Goal: Task Accomplishment & Management: Manage account settings

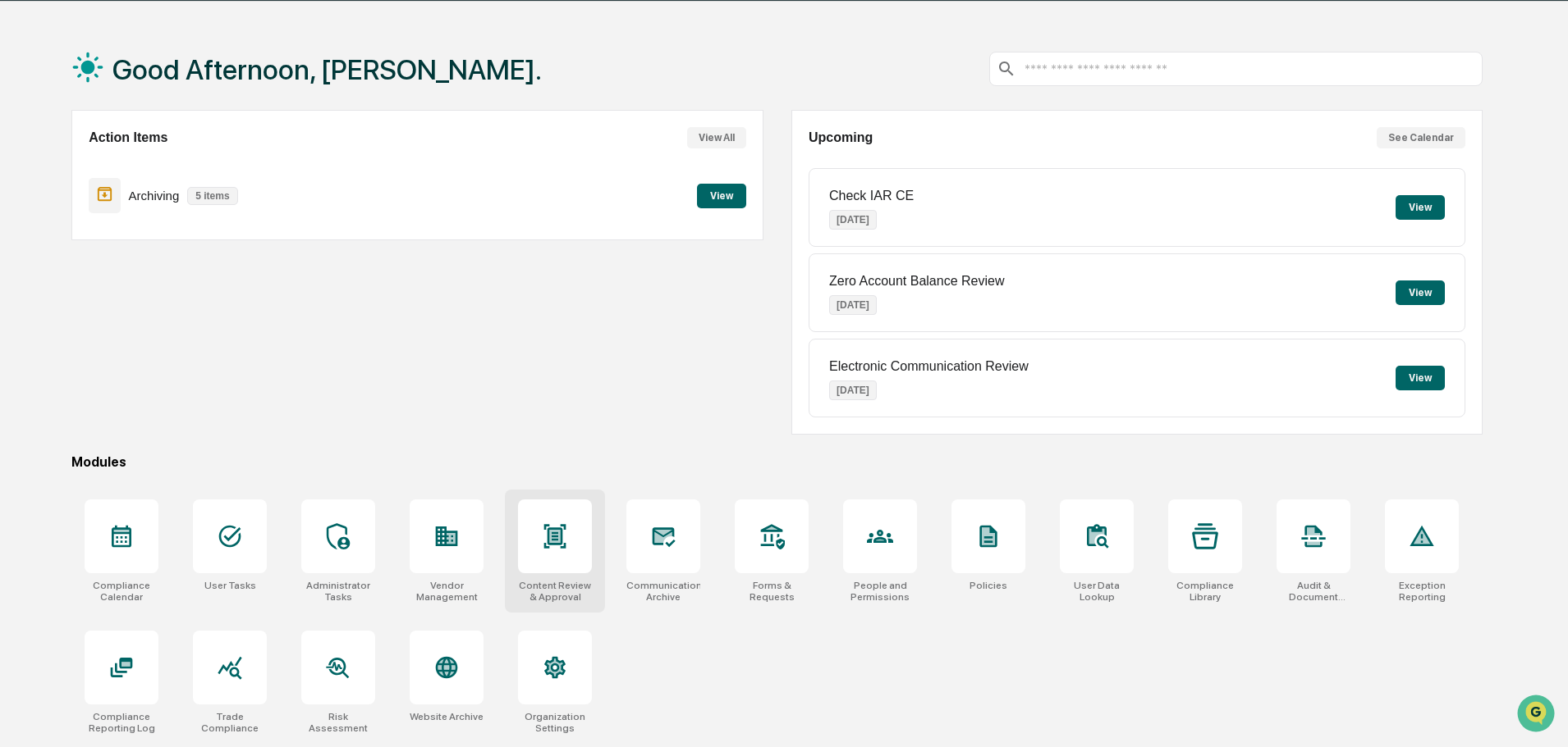
scroll to position [78, 0]
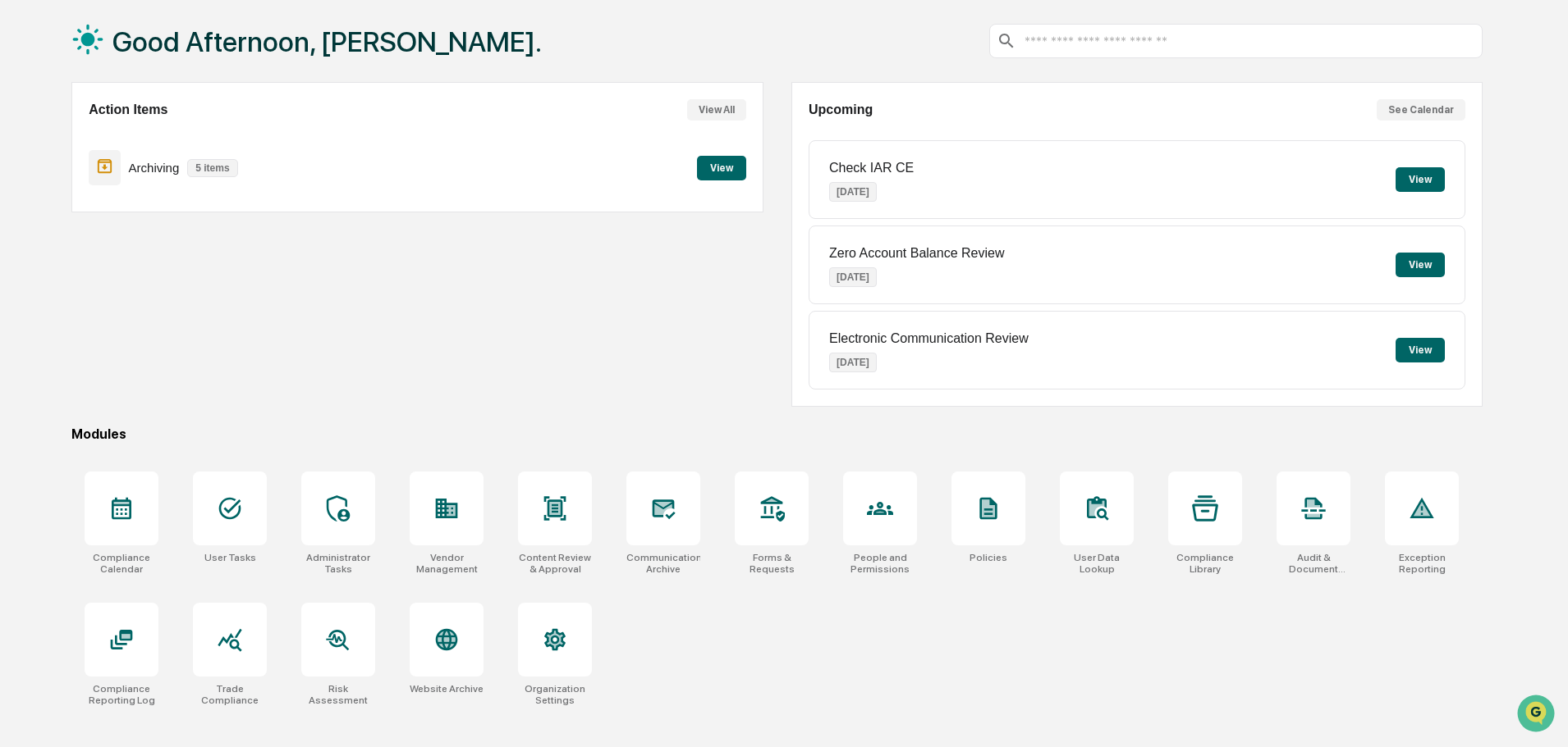
click at [1031, 659] on div "Compliance Calendar User Tasks Administrator Tasks Vendor Management Content Re…" at bounding box center [777, 588] width 1411 height 254
click at [452, 524] on div at bounding box center [447, 508] width 74 height 74
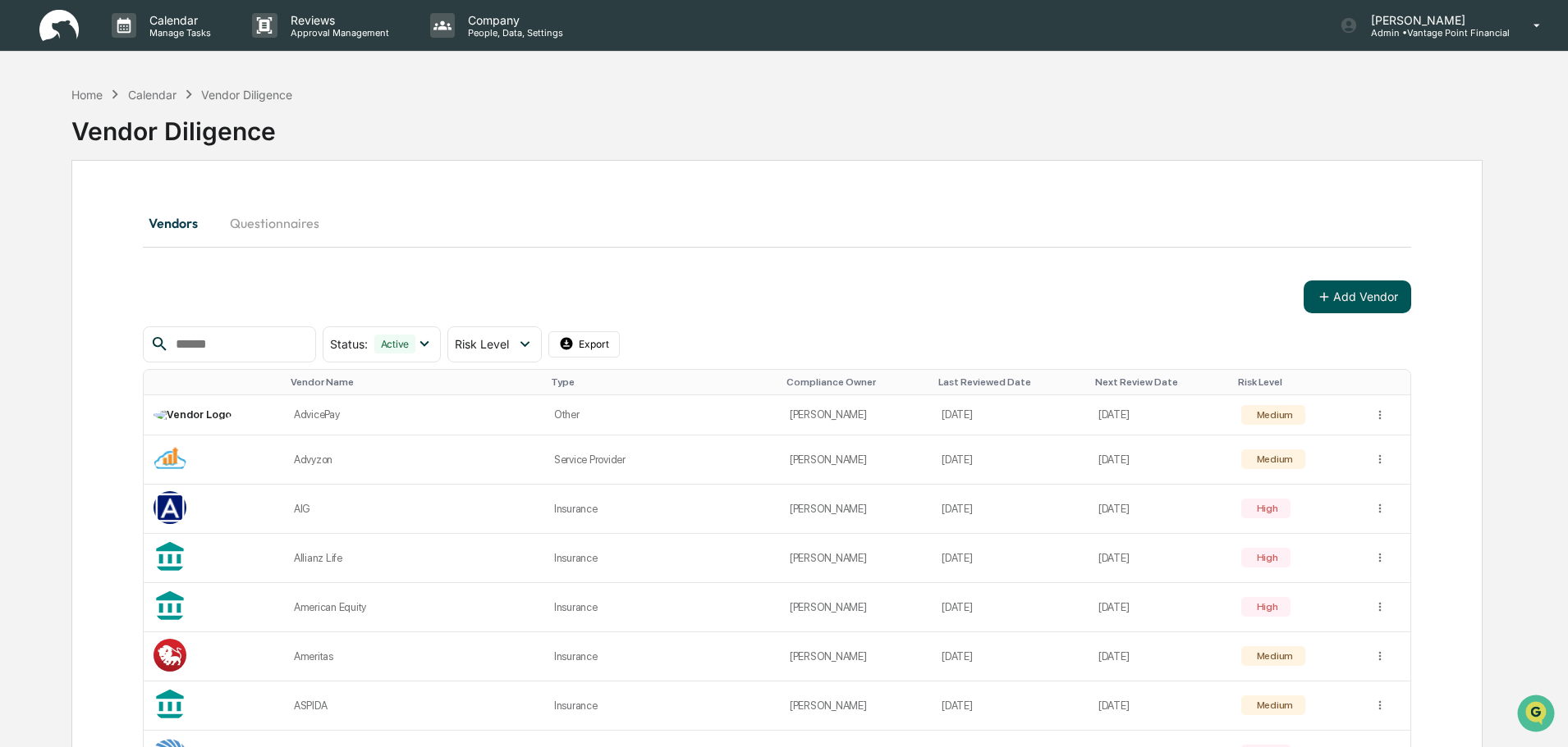
click at [1346, 299] on button "Add Vendor" at bounding box center [1357, 297] width 108 height 33
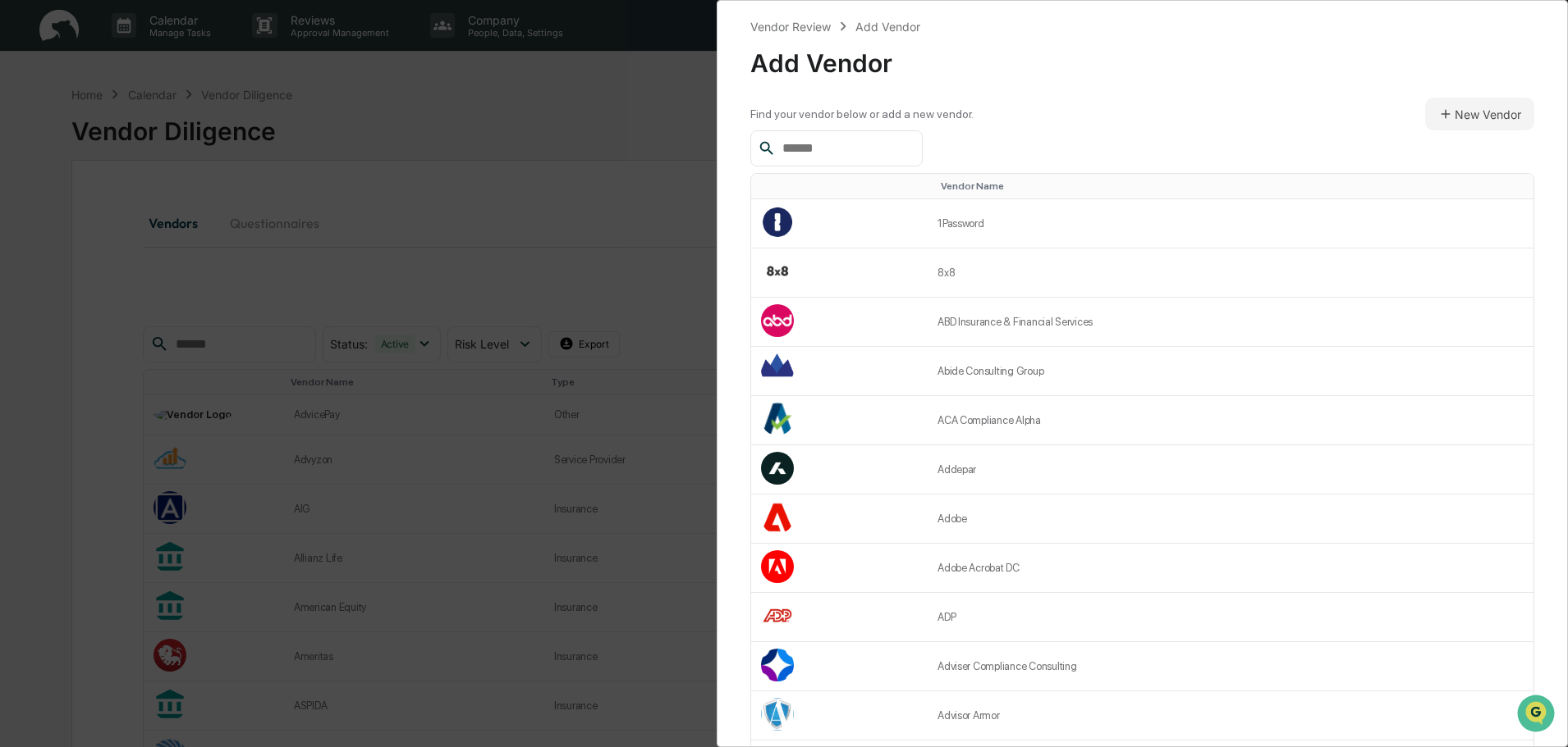
click at [832, 143] on input "text" at bounding box center [846, 148] width 140 height 22
click at [466, 542] on div "Vendor Review Add Vendor Add Vendor Find your vendor below or add a new vendor.…" at bounding box center [784, 373] width 1568 height 747
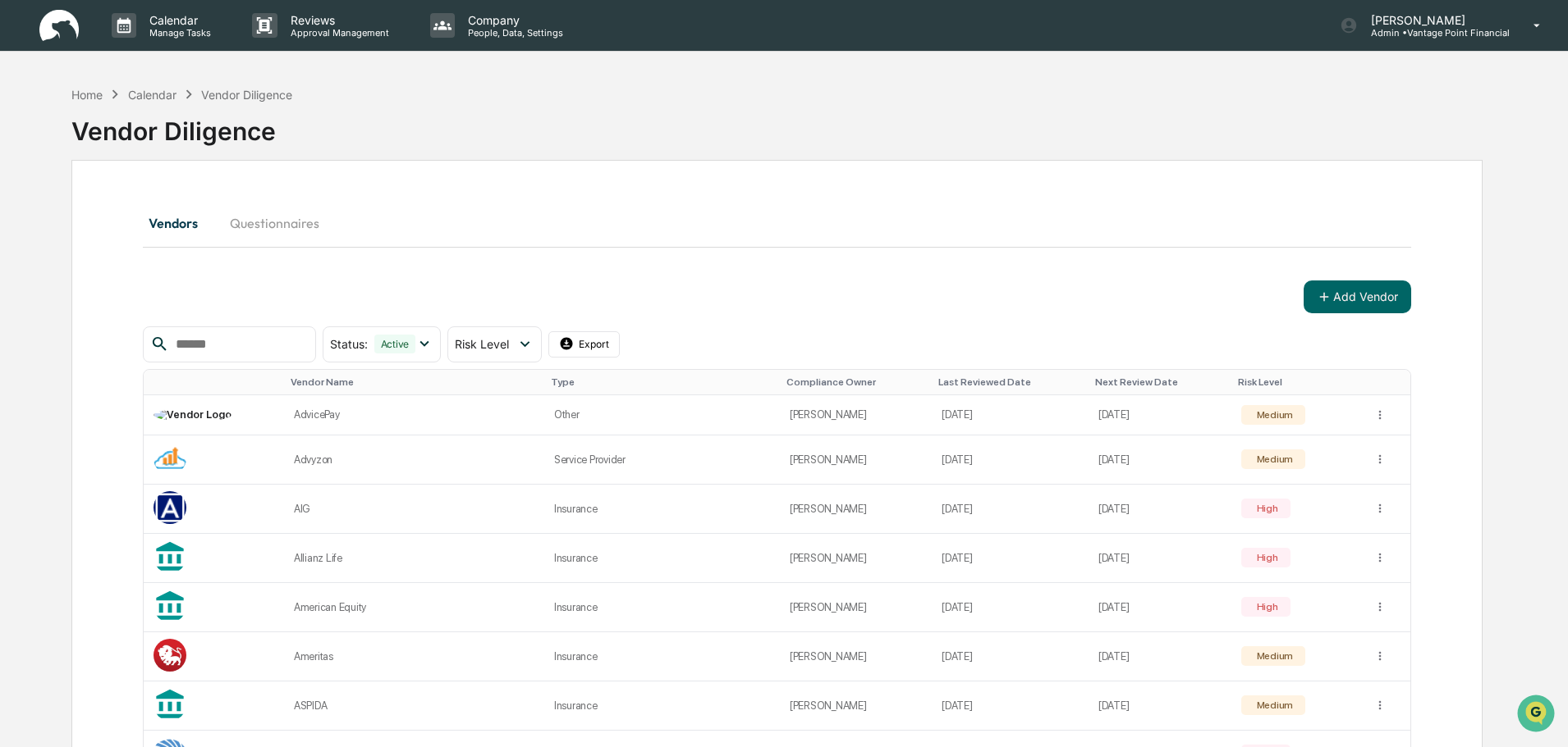
click at [678, 233] on div "Vendors Questionnaires" at bounding box center [777, 223] width 1268 height 40
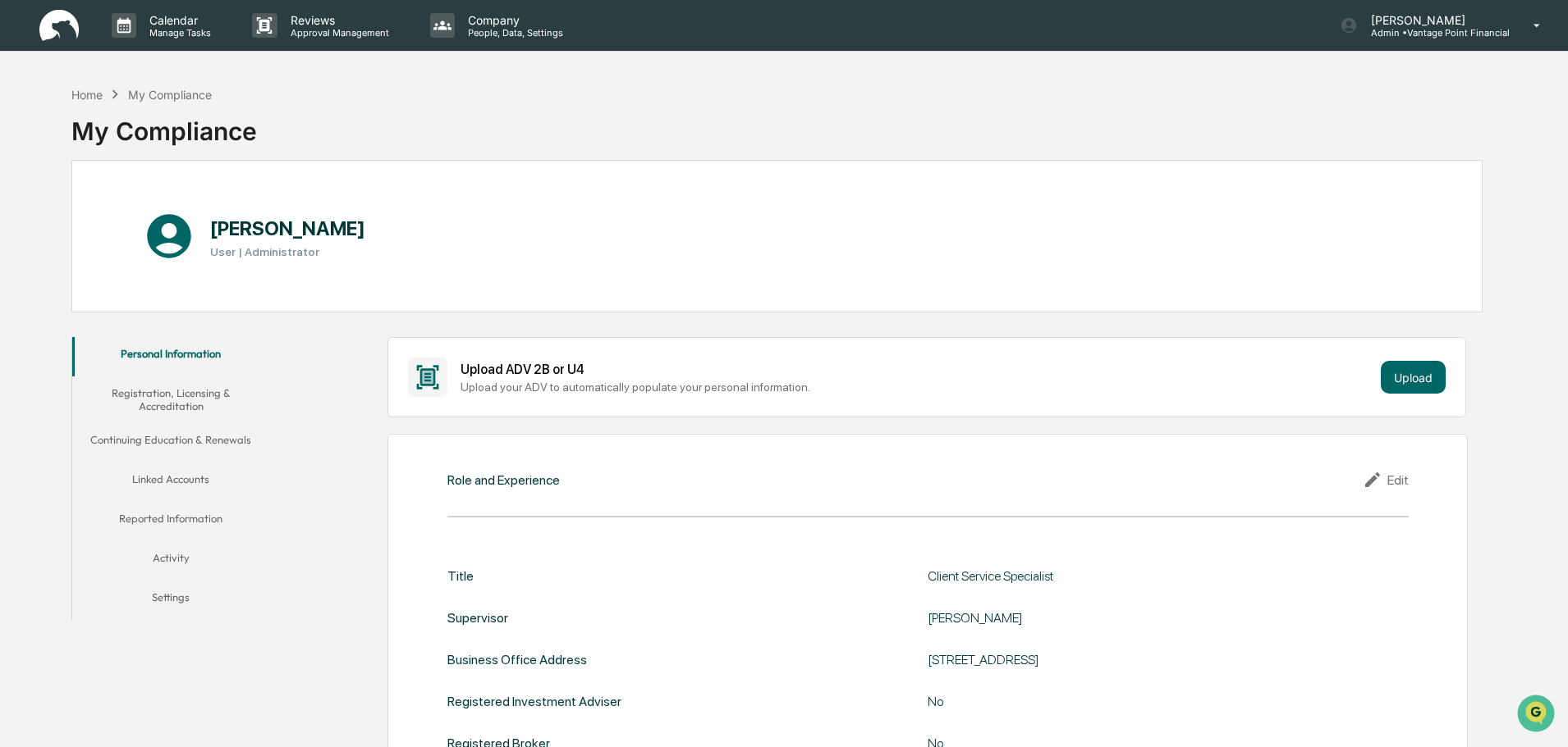
click at [153, 394] on button "Registration, Licensing & Accreditation" at bounding box center [171, 400] width 197 height 47
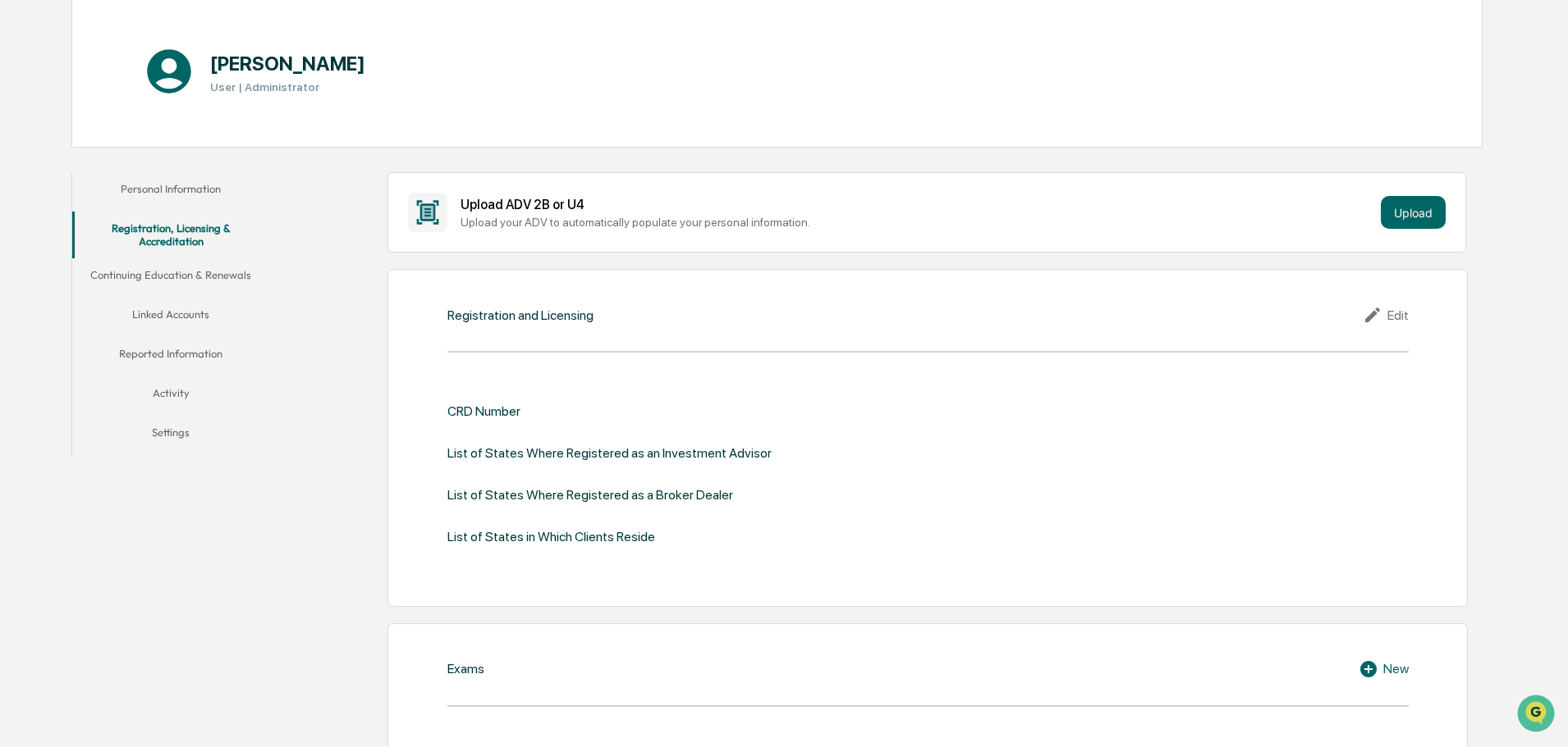
scroll to position [164, 0]
click at [170, 275] on button "Continuing Education & Renewals" at bounding box center [171, 279] width 197 height 40
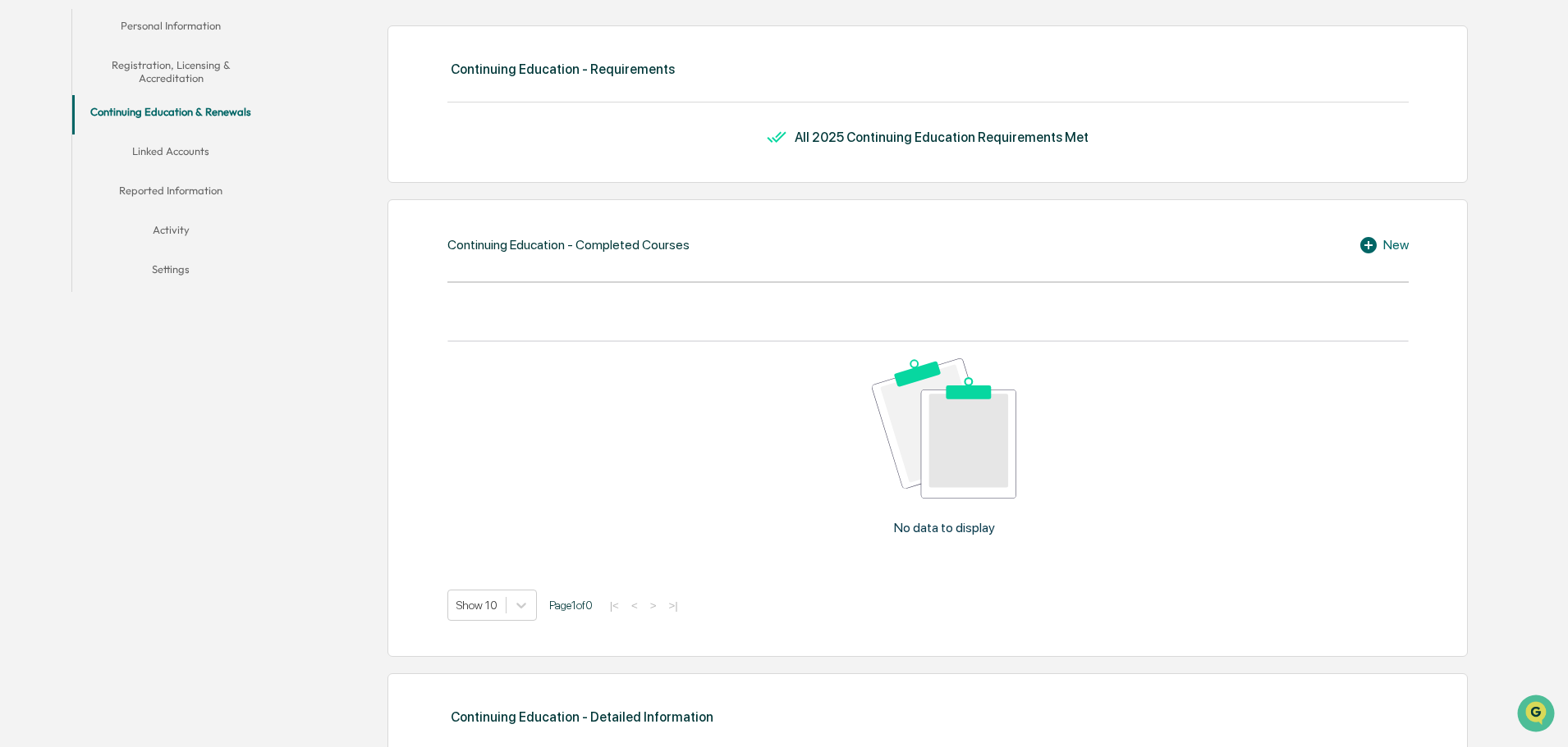
click at [198, 159] on button "Linked Accounts" at bounding box center [171, 154] width 197 height 40
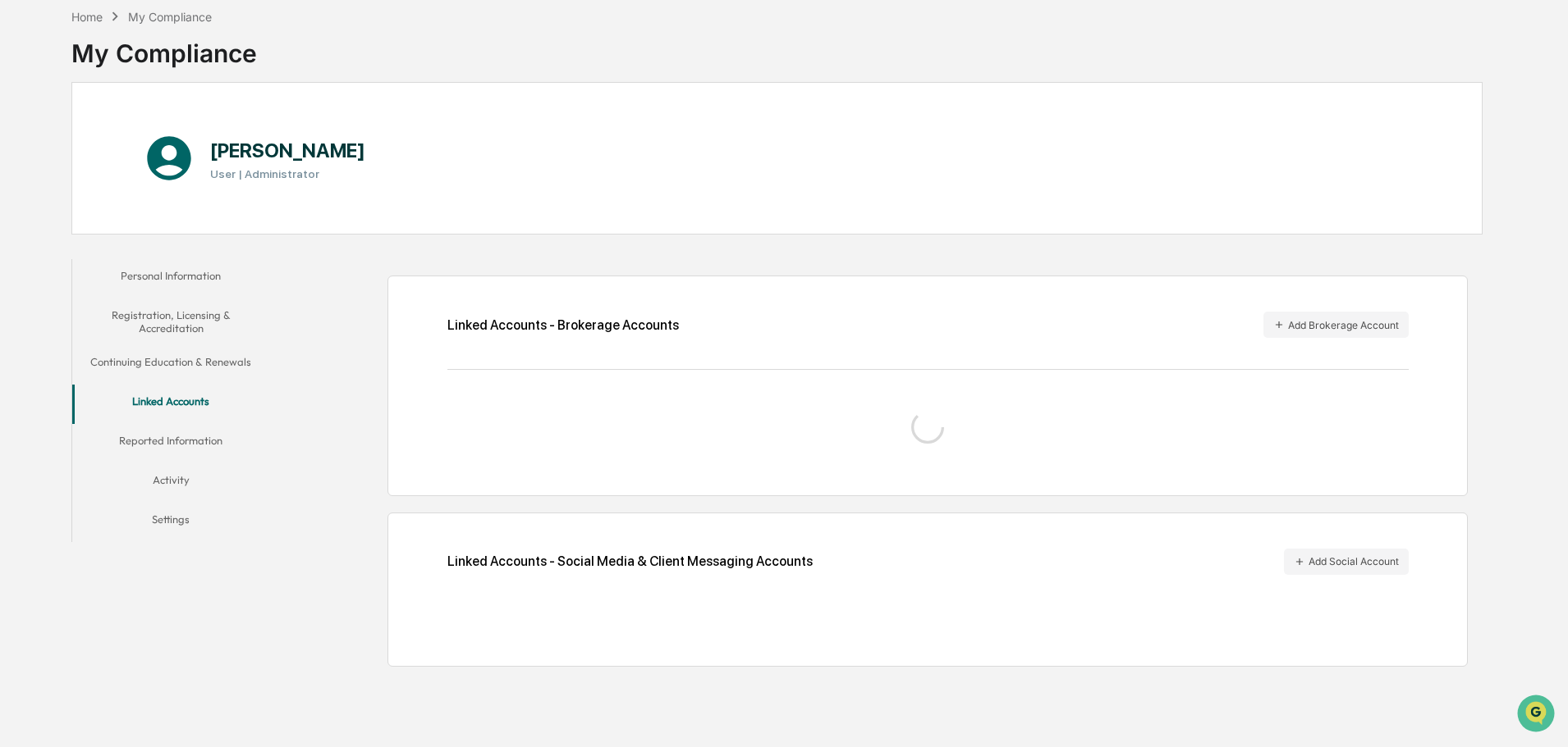
scroll to position [78, 0]
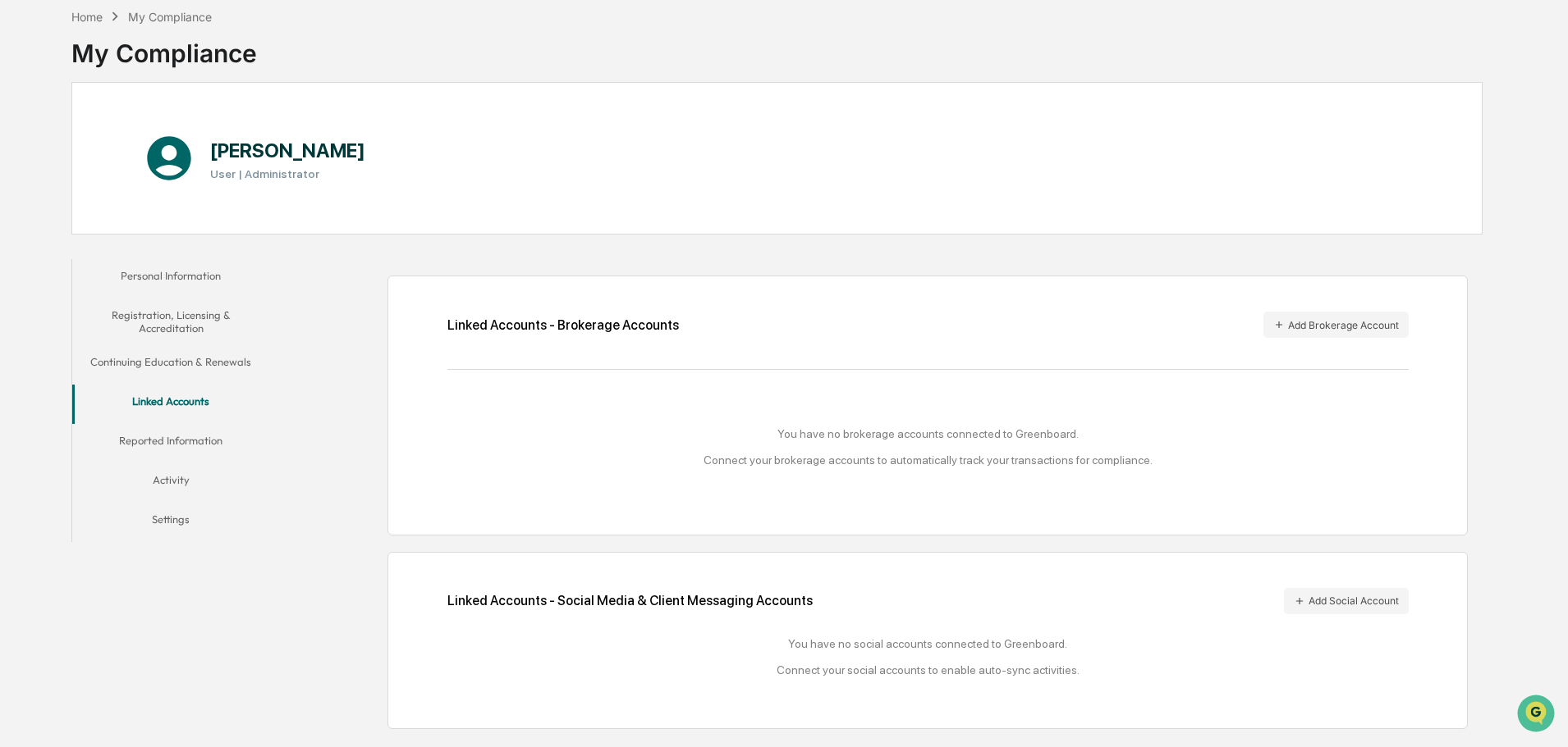
click at [186, 444] on button "Reported Information" at bounding box center [171, 444] width 197 height 40
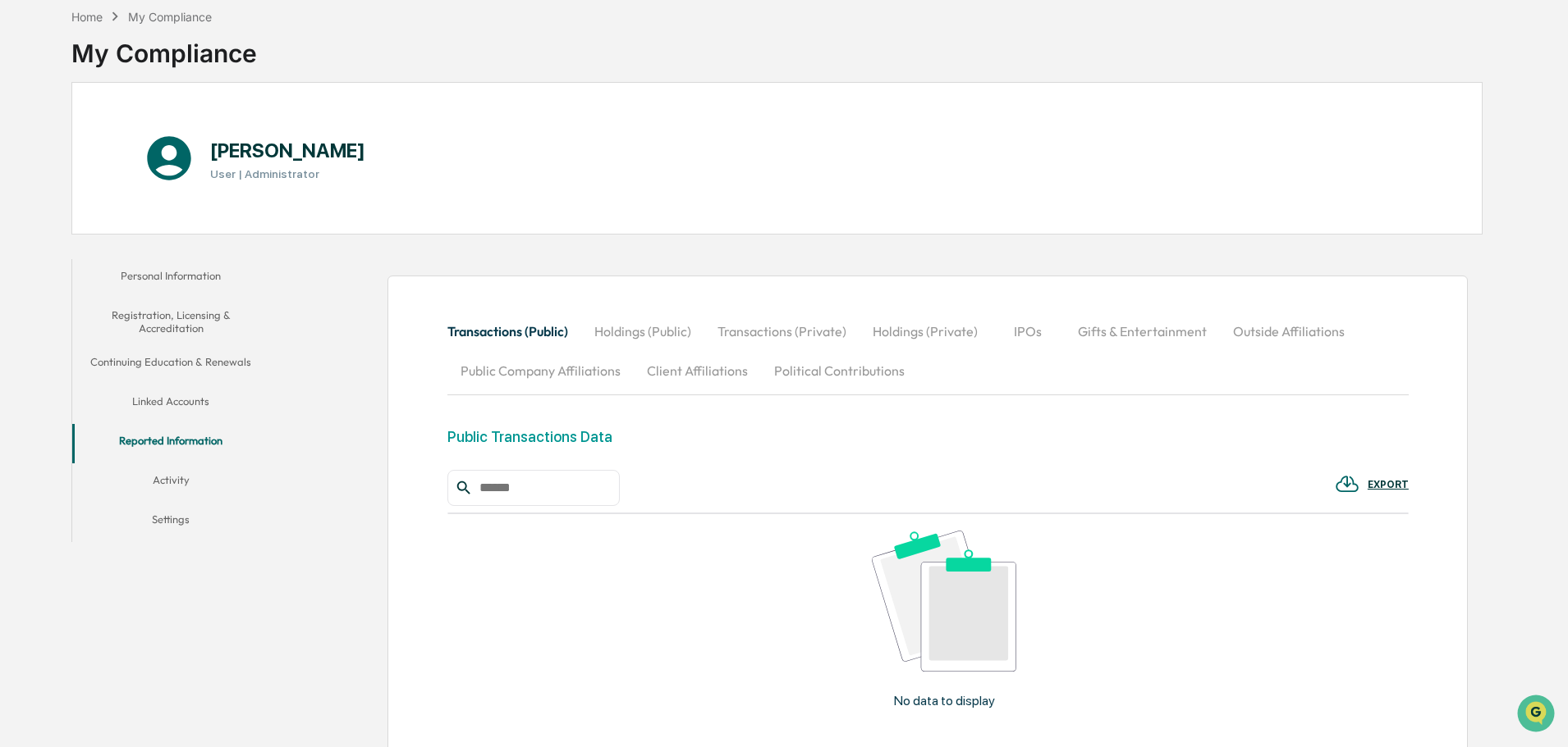
click at [171, 478] on button "Activity" at bounding box center [171, 483] width 197 height 40
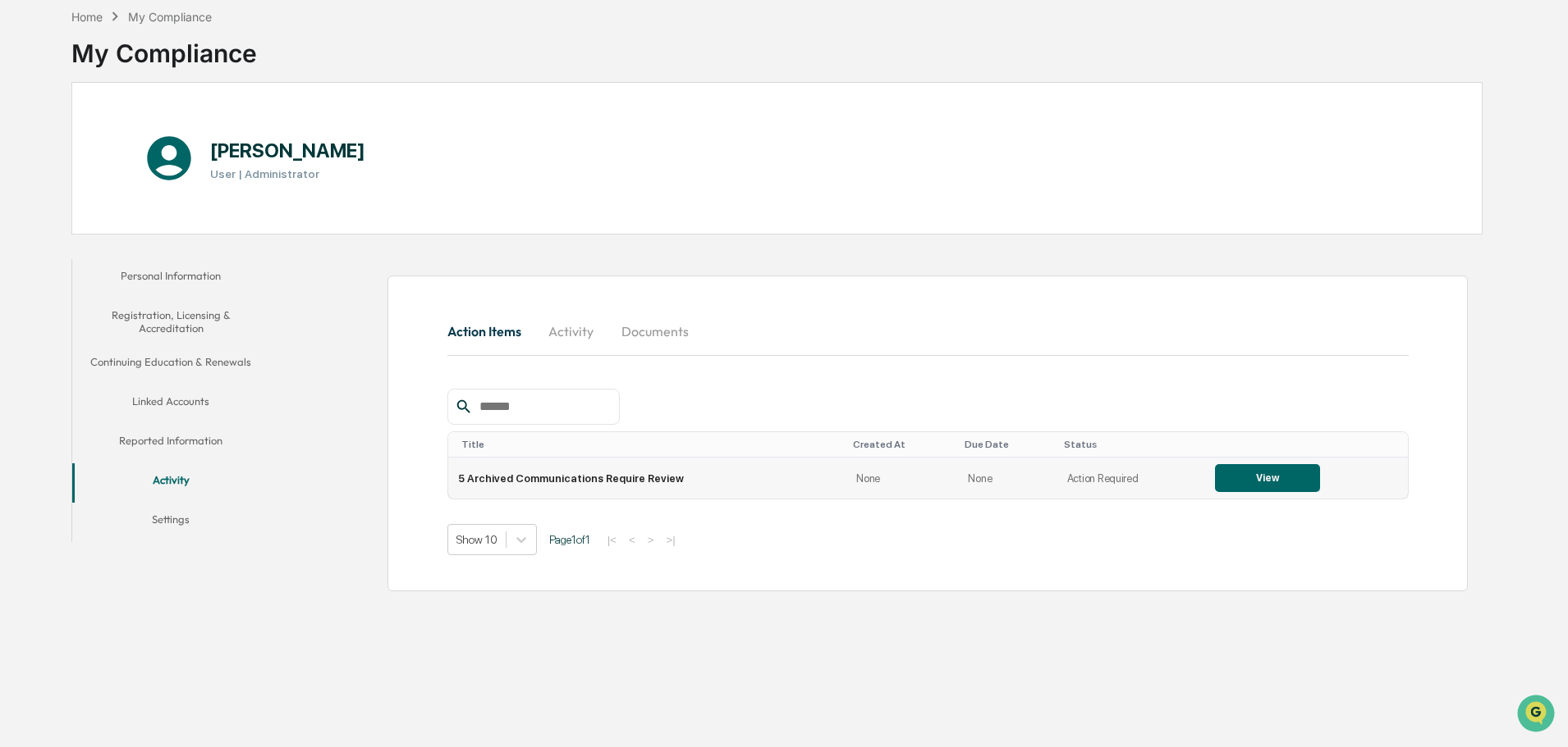
click at [1240, 483] on button "View" at bounding box center [1267, 478] width 105 height 28
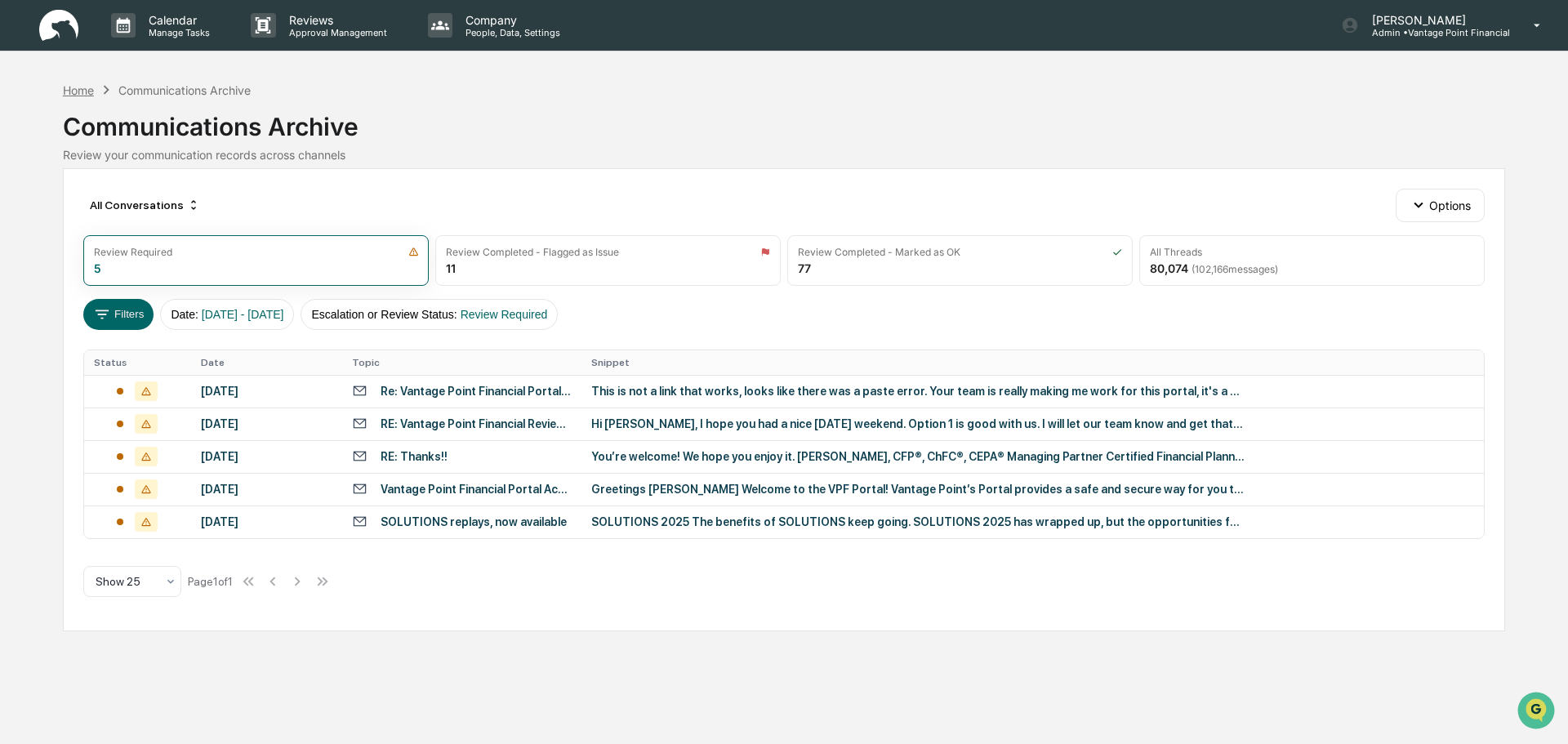
click at [84, 93] on div "Home" at bounding box center [78, 90] width 31 height 14
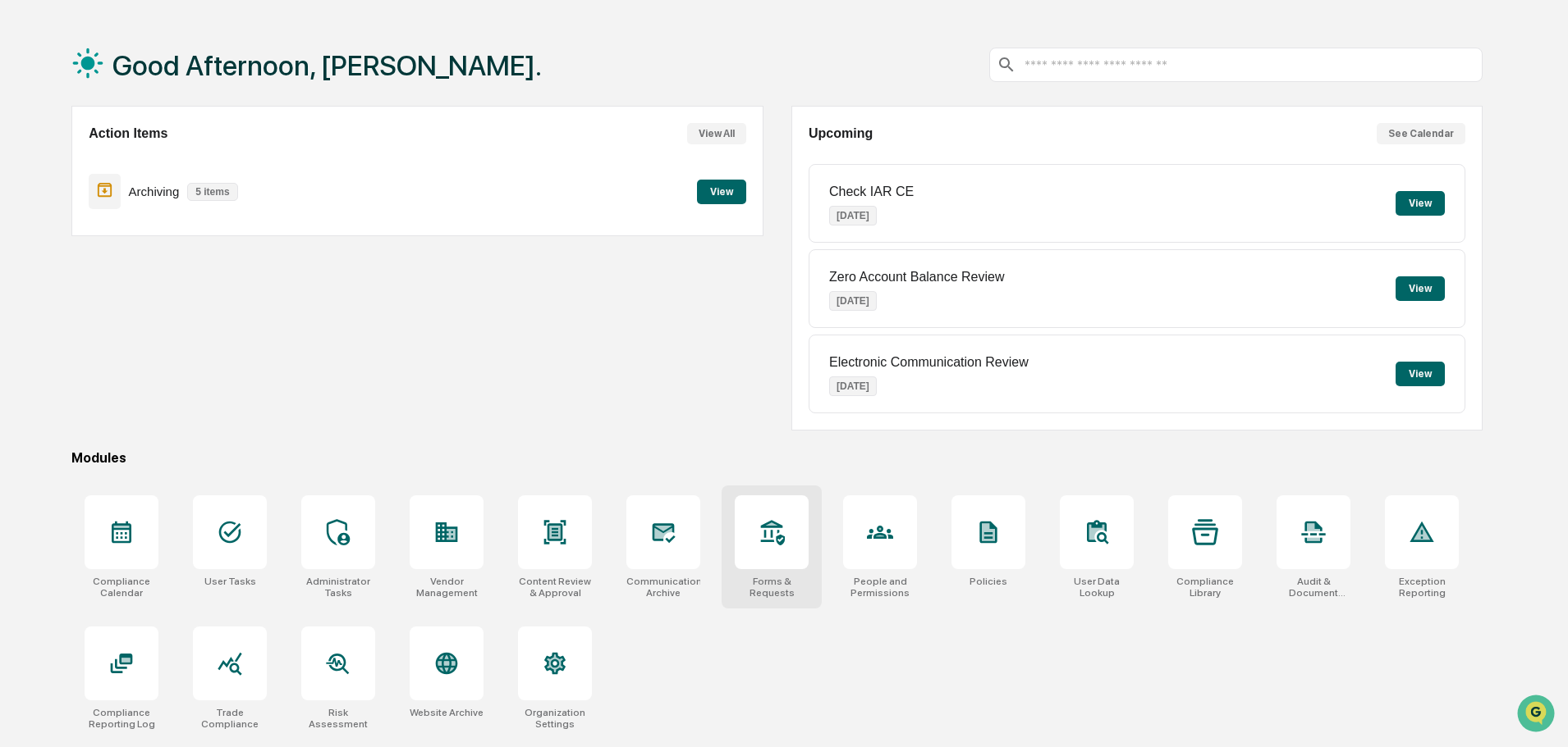
scroll to position [78, 0]
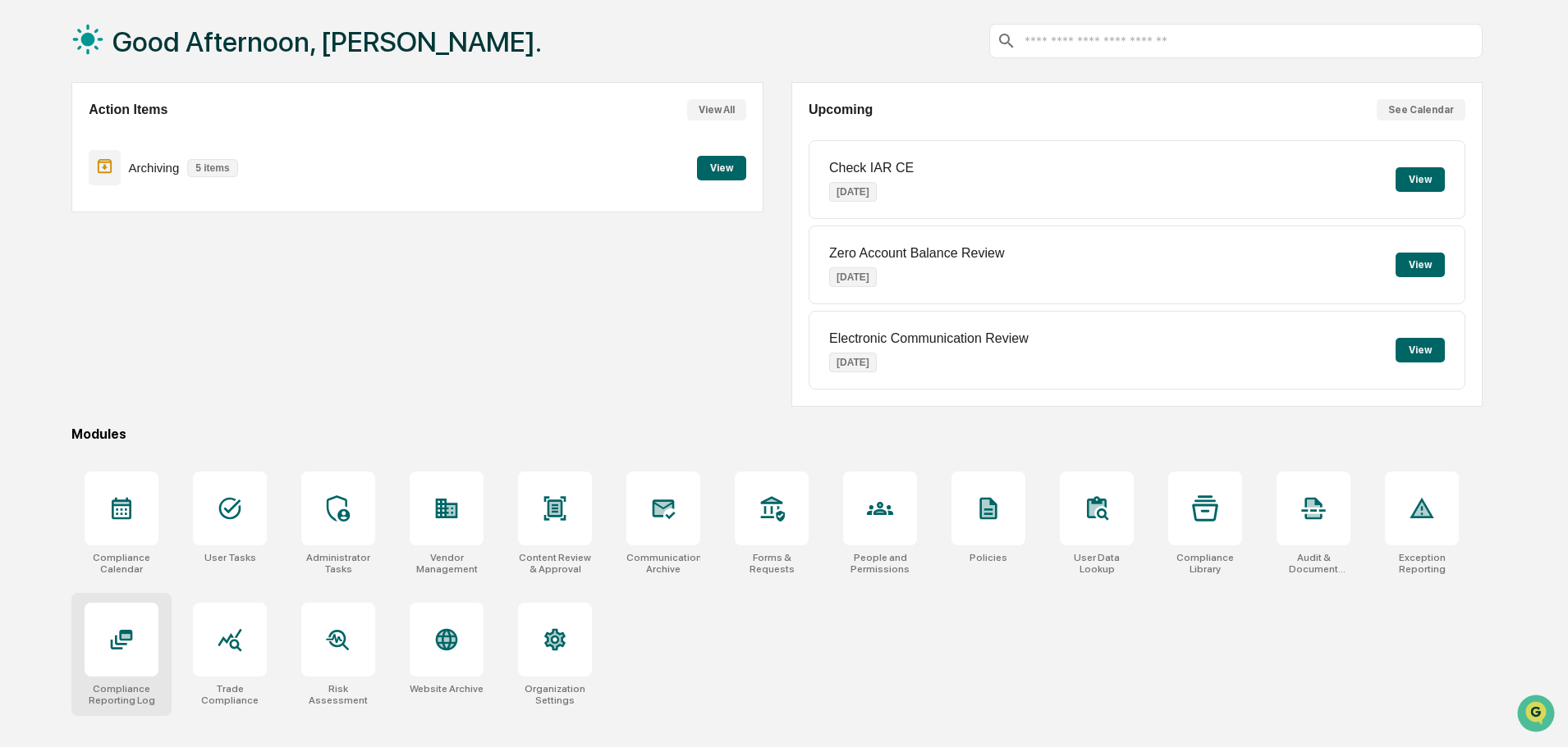
click at [94, 651] on div at bounding box center [122, 640] width 74 height 74
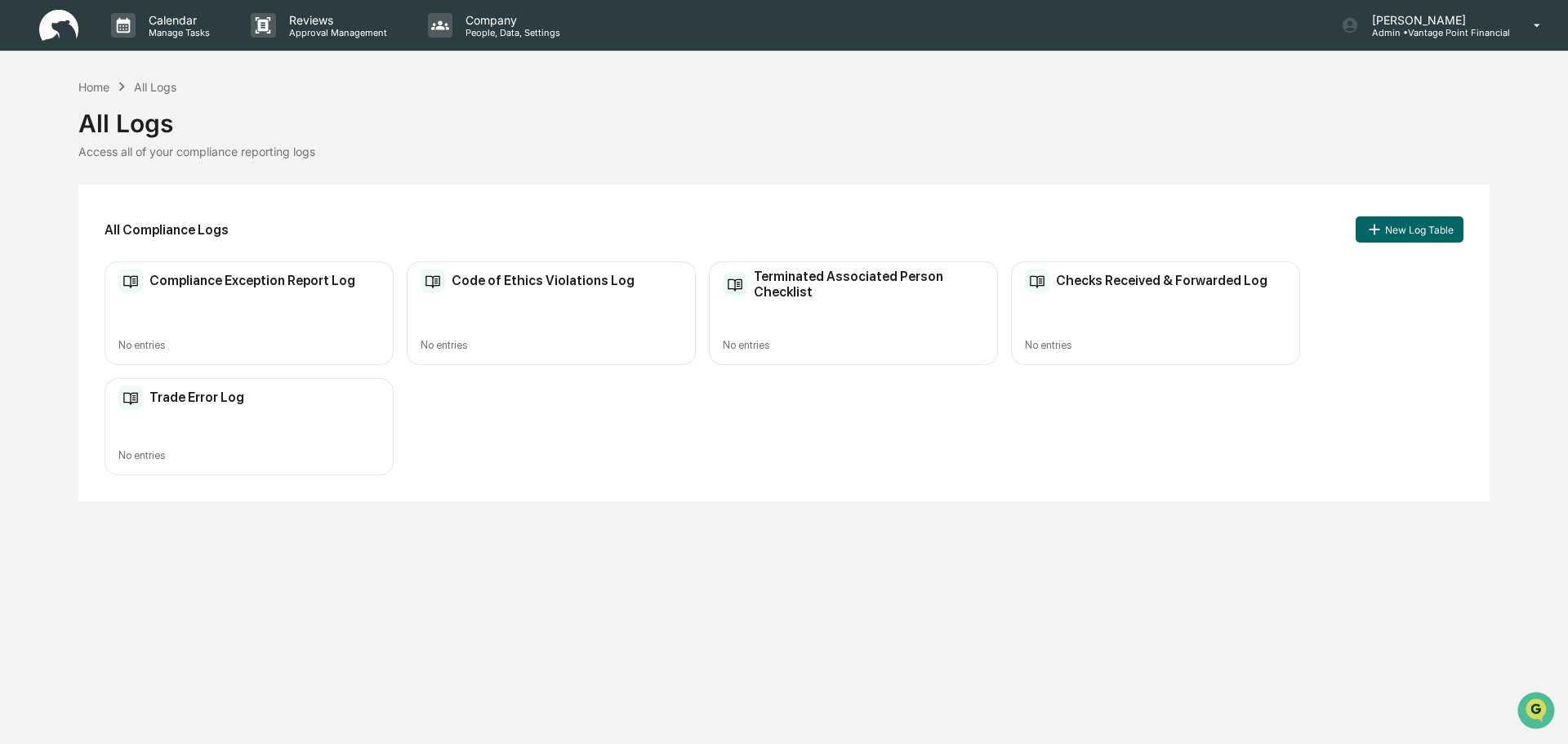
click at [823, 282] on h2 "Terminated Associated Person Checklist" at bounding box center [869, 284] width 230 height 31
click at [460, 296] on div "Code of Ethics Violations Log No entries" at bounding box center [551, 313] width 289 height 104
click at [213, 435] on div "Trade Error Log No entries" at bounding box center [249, 426] width 289 height 97
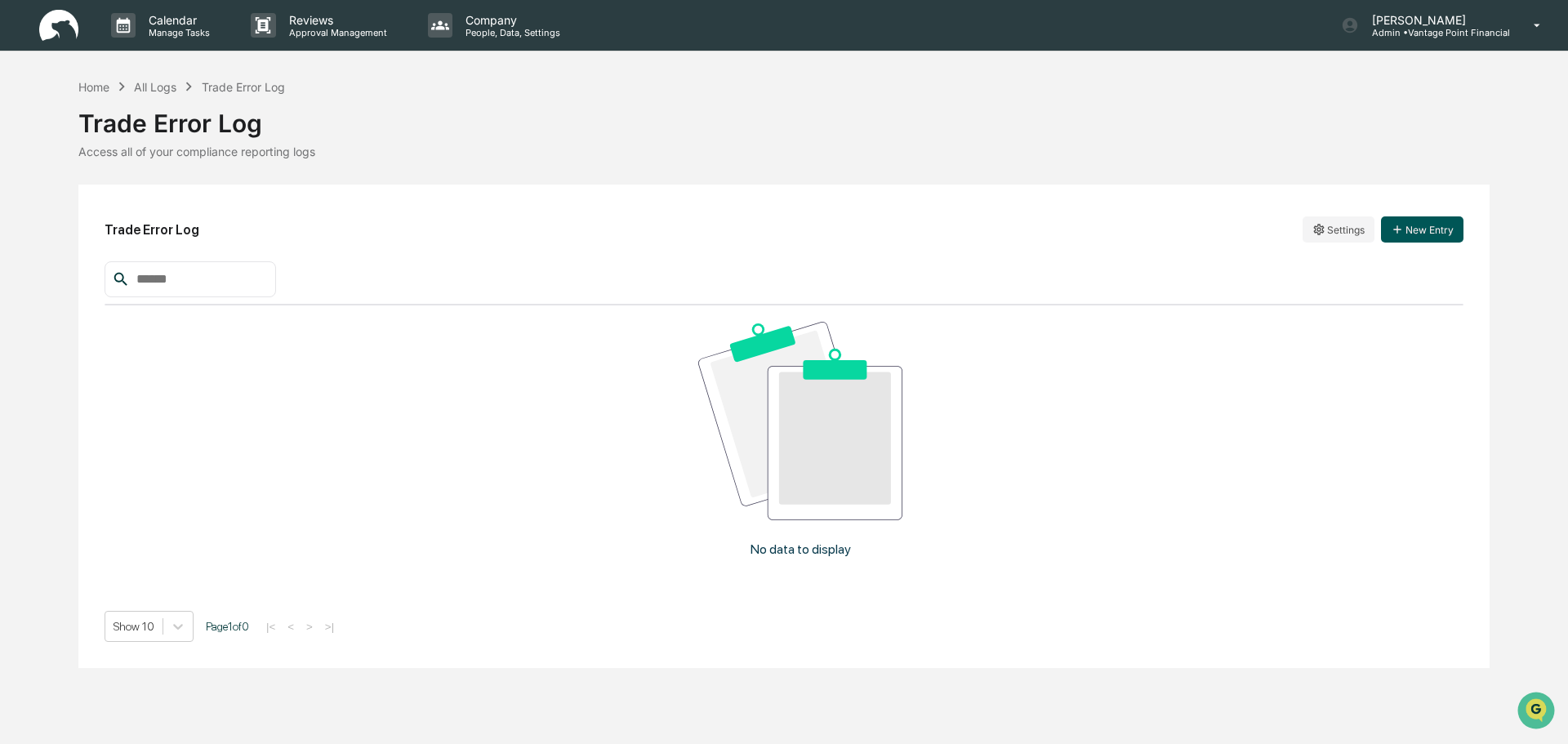
click at [1421, 235] on button "New Entry" at bounding box center [1422, 229] width 82 height 26
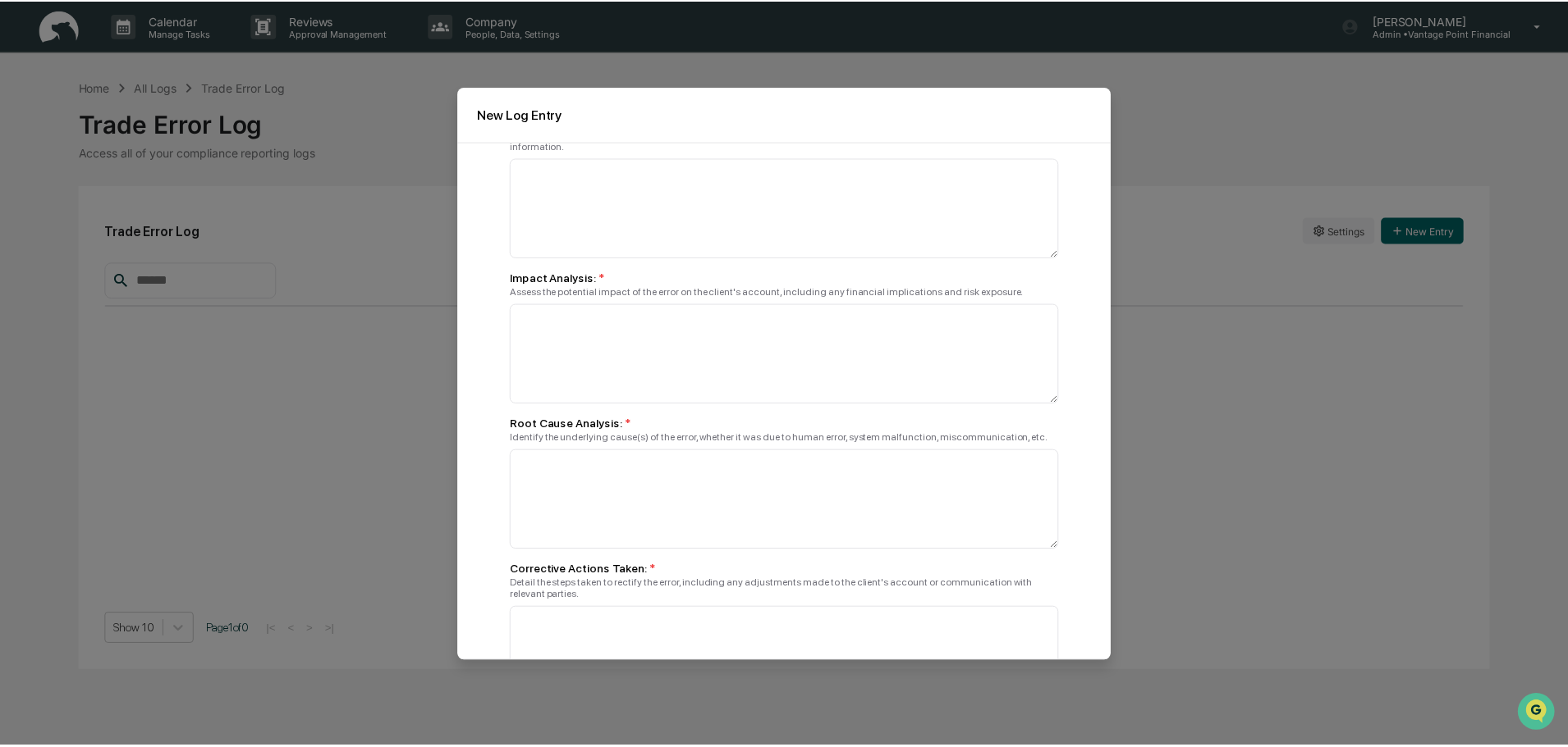
scroll to position [530, 0]
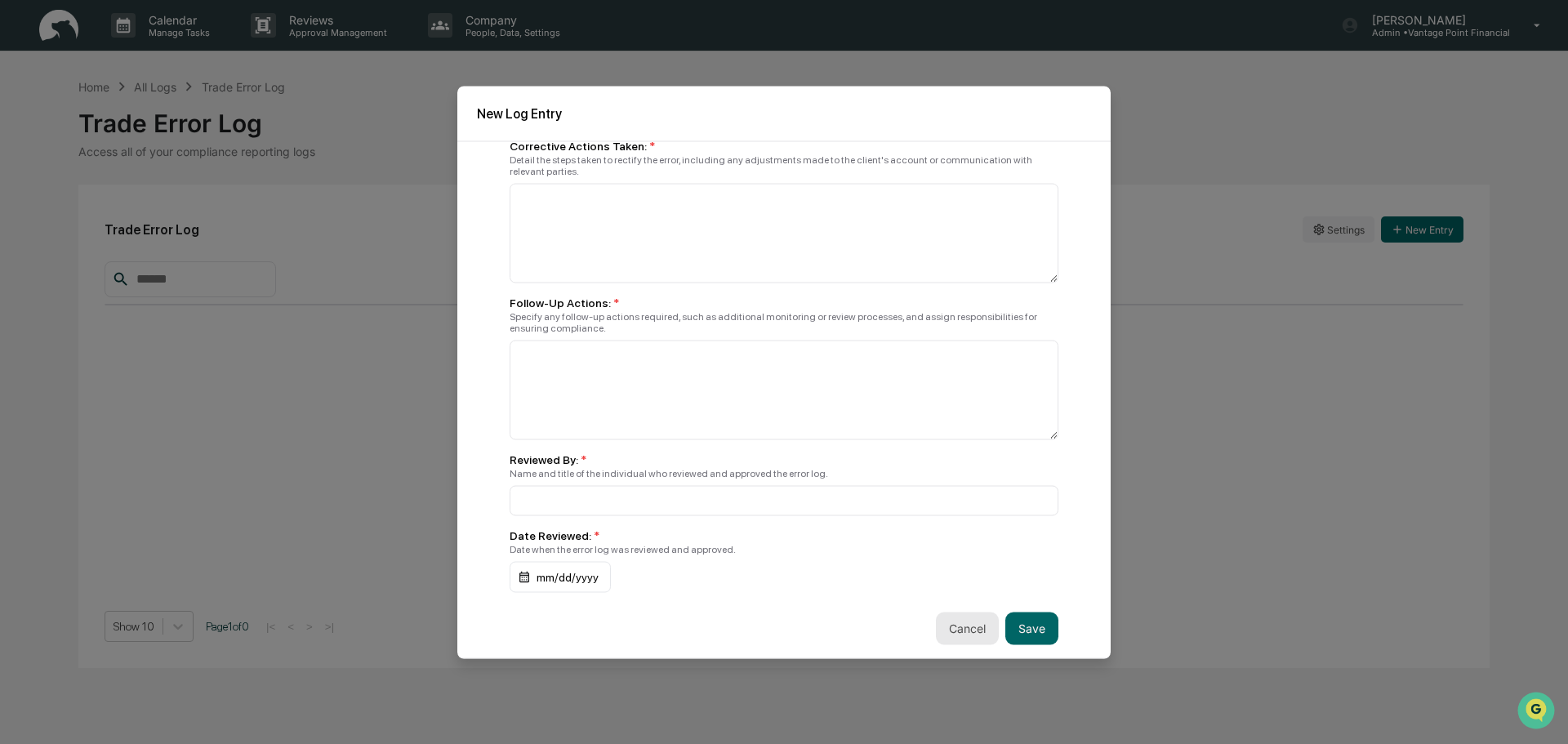
click at [960, 625] on button "Cancel" at bounding box center [967, 628] width 63 height 33
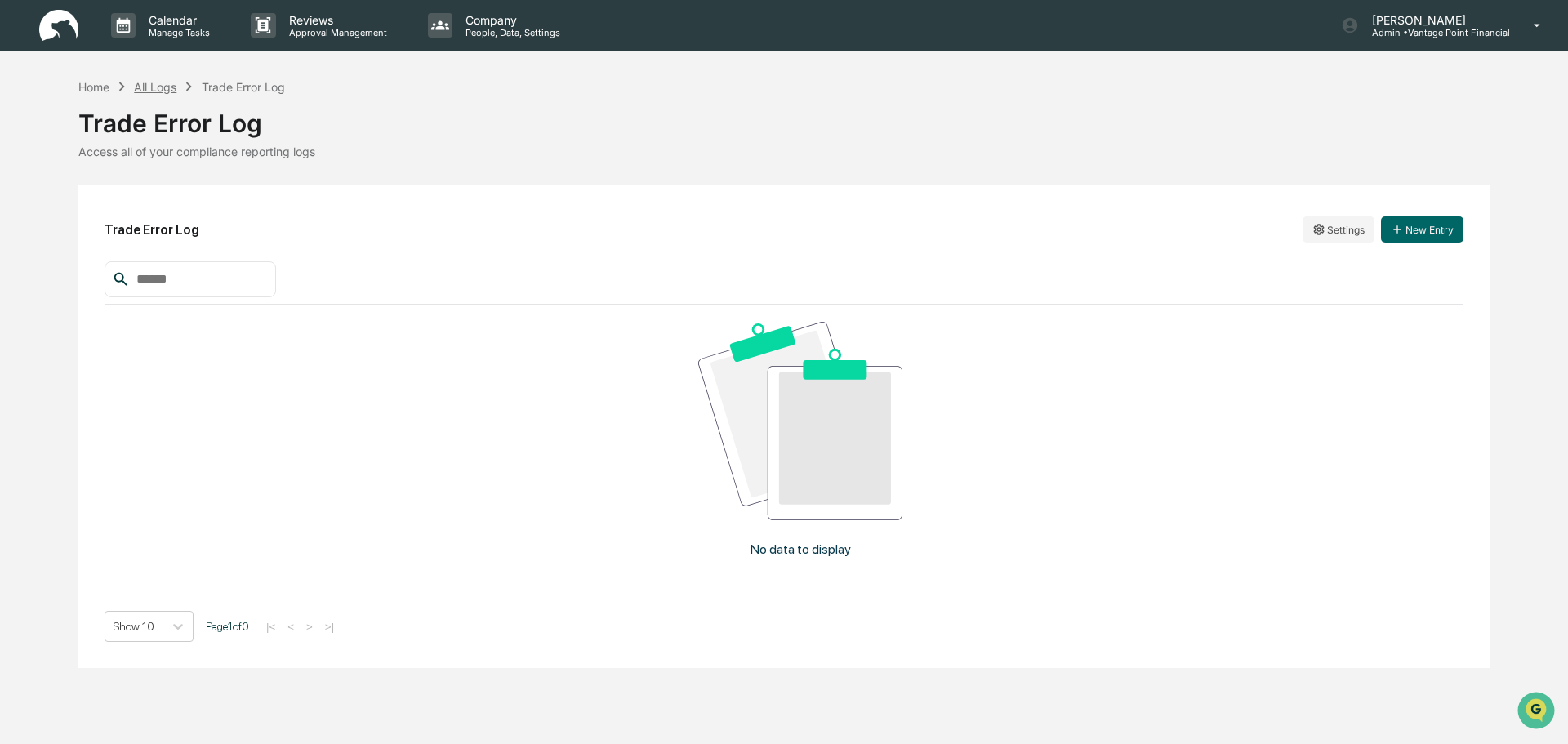
click at [160, 90] on div "All Logs" at bounding box center [155, 87] width 43 height 14
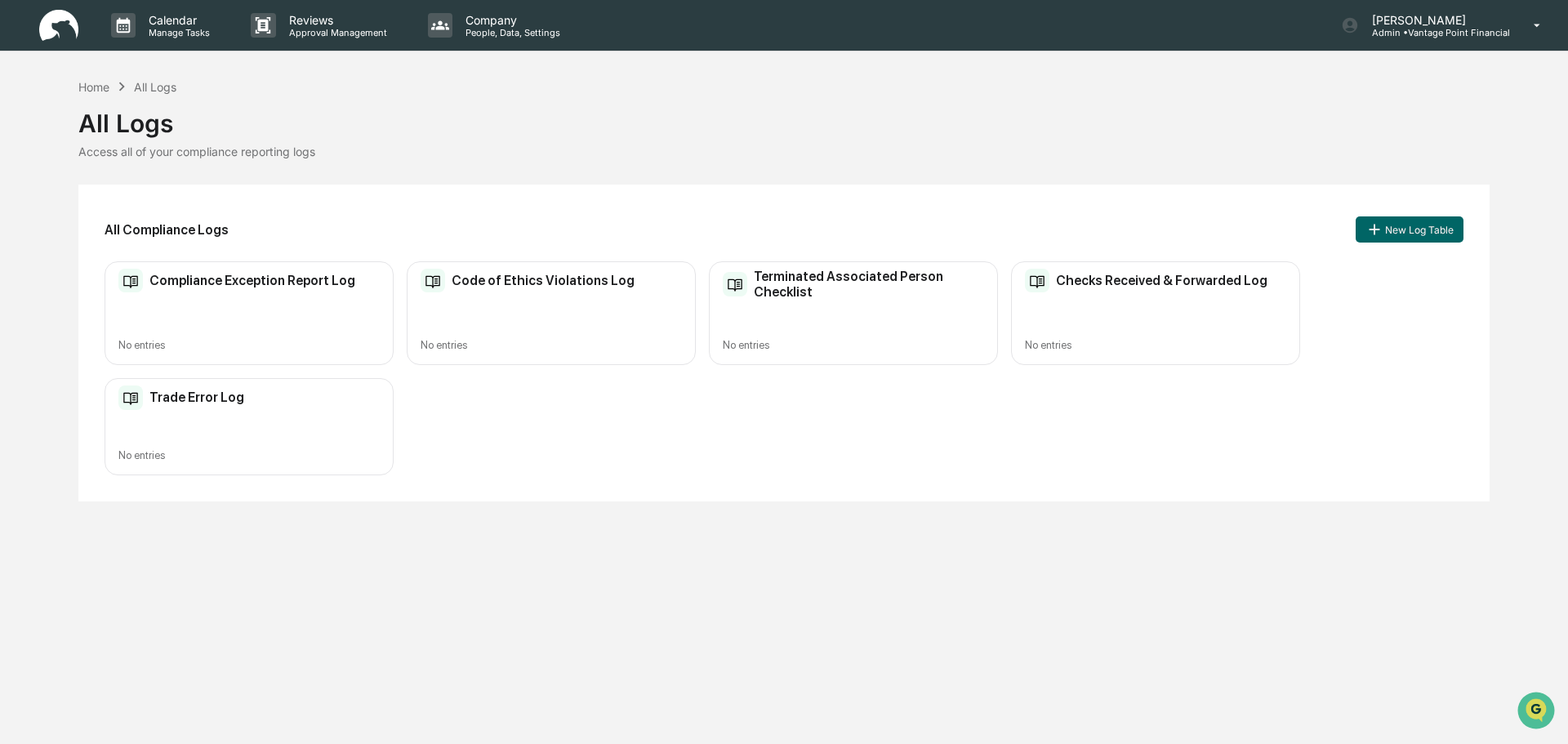
click at [154, 88] on div "All Logs" at bounding box center [155, 87] width 43 height 14
click at [90, 90] on div "Home" at bounding box center [93, 87] width 31 height 14
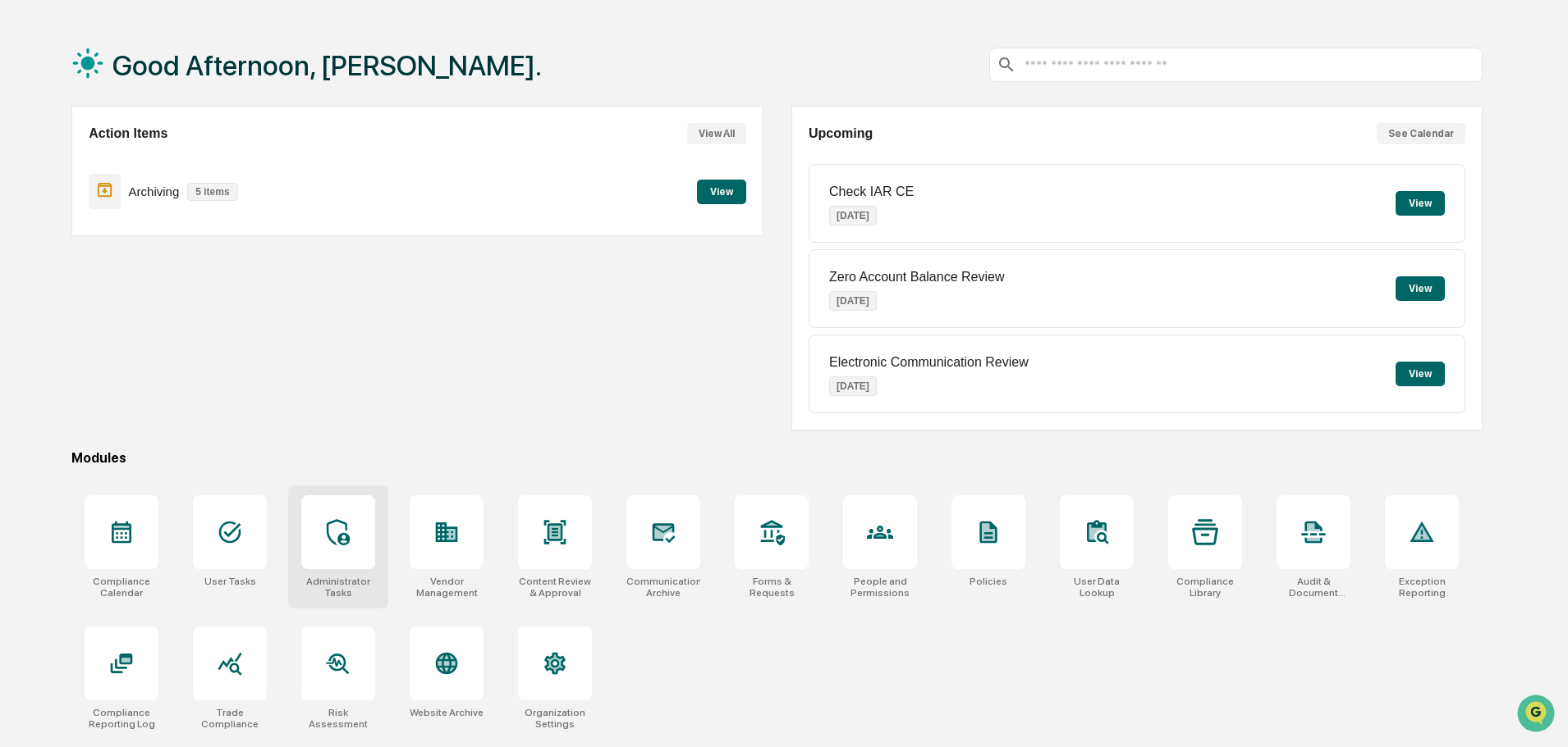
scroll to position [78, 0]
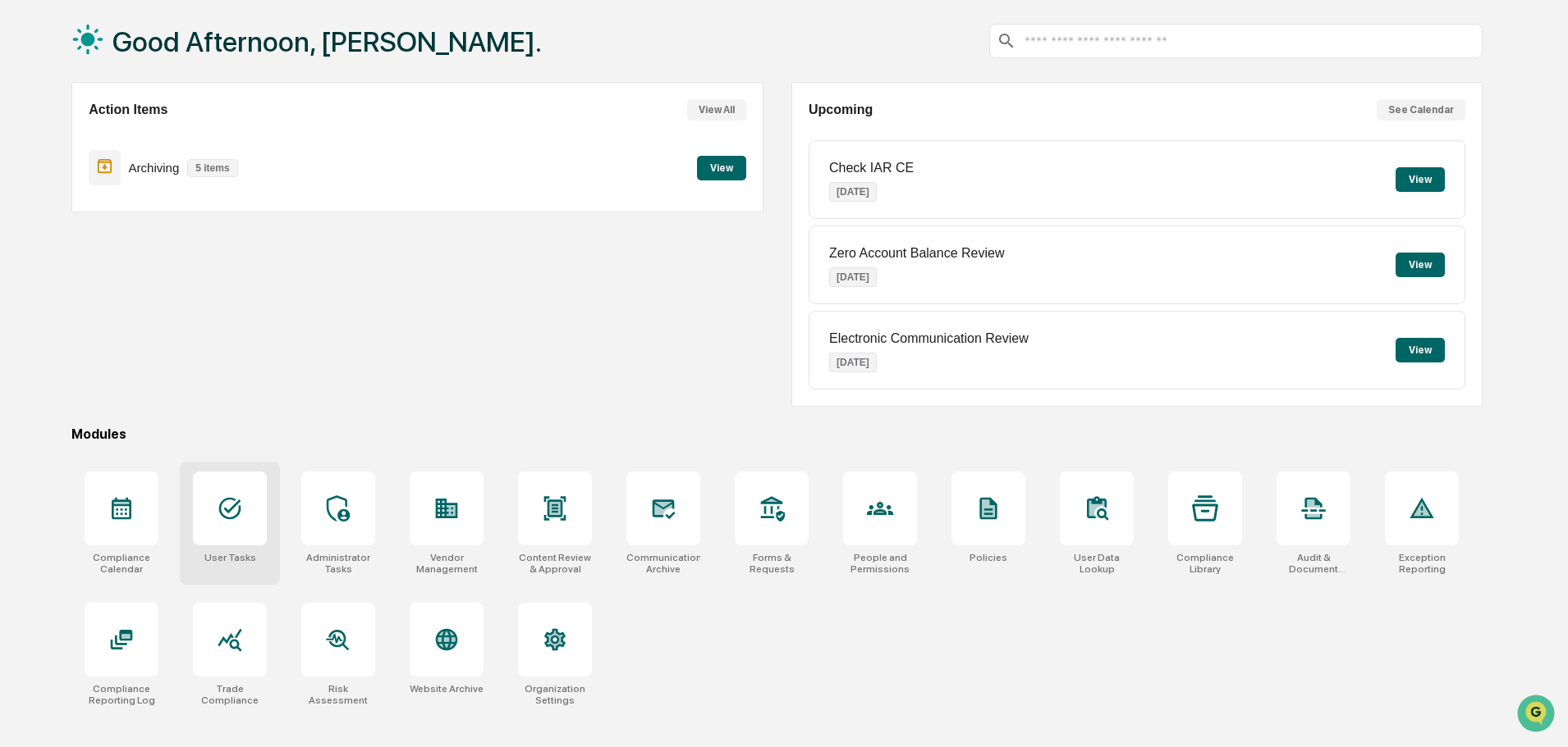
click at [241, 506] on icon at bounding box center [229, 508] width 26 height 26
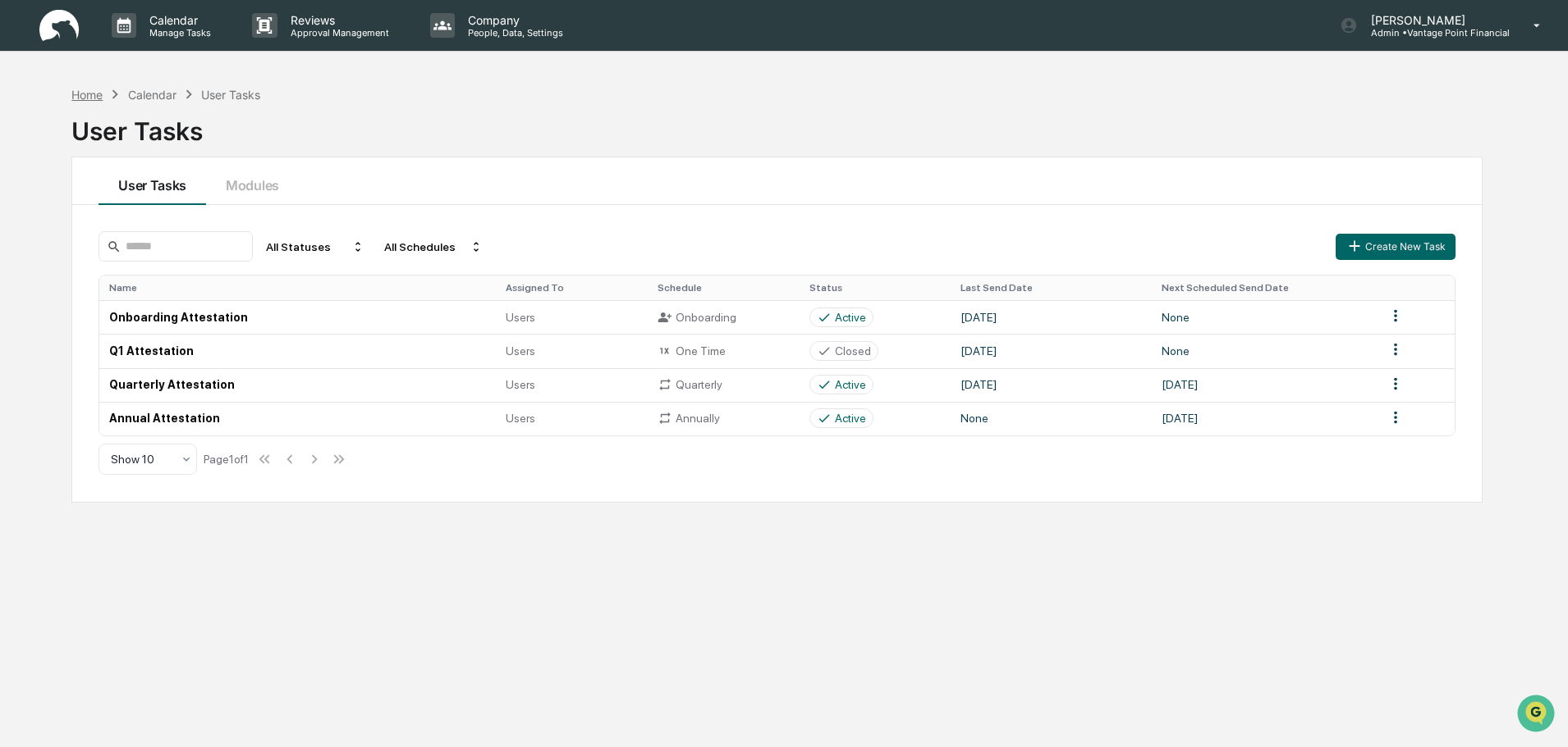
click at [94, 94] on div "Home" at bounding box center [87, 95] width 31 height 14
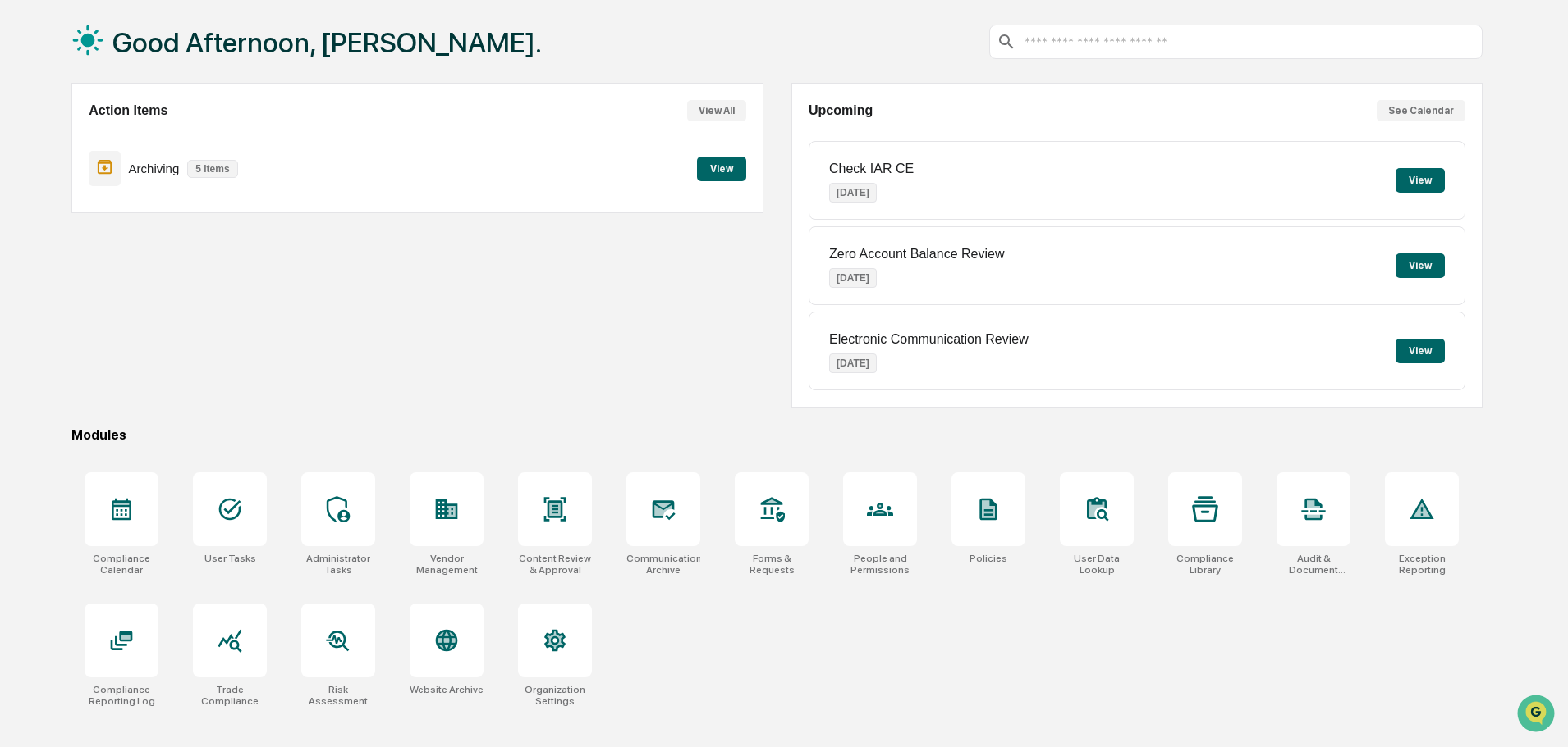
scroll to position [78, 0]
click at [891, 533] on div at bounding box center [880, 508] width 74 height 74
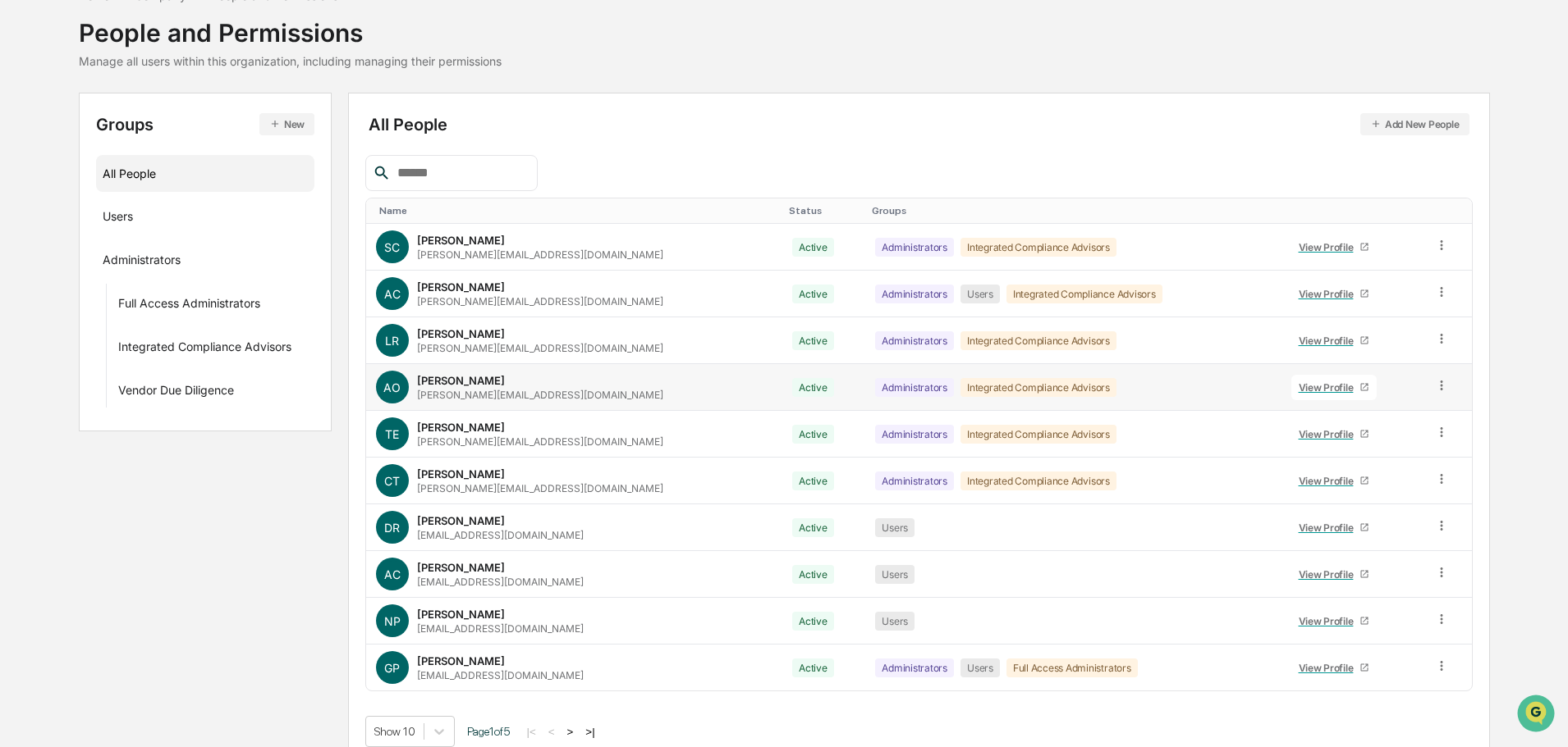
scroll to position [109, 0]
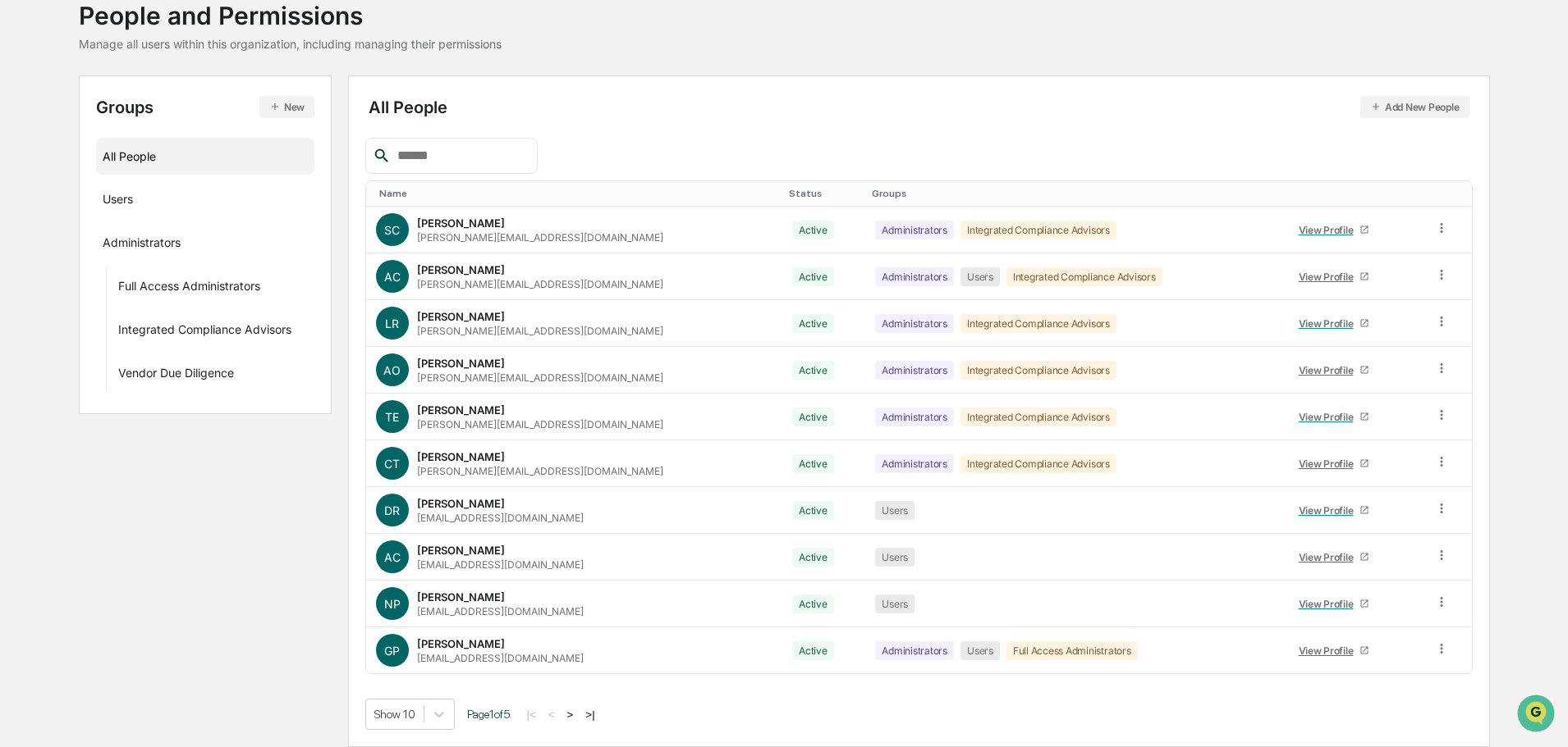
click at [576, 715] on button ">" at bounding box center [570, 715] width 16 height 14
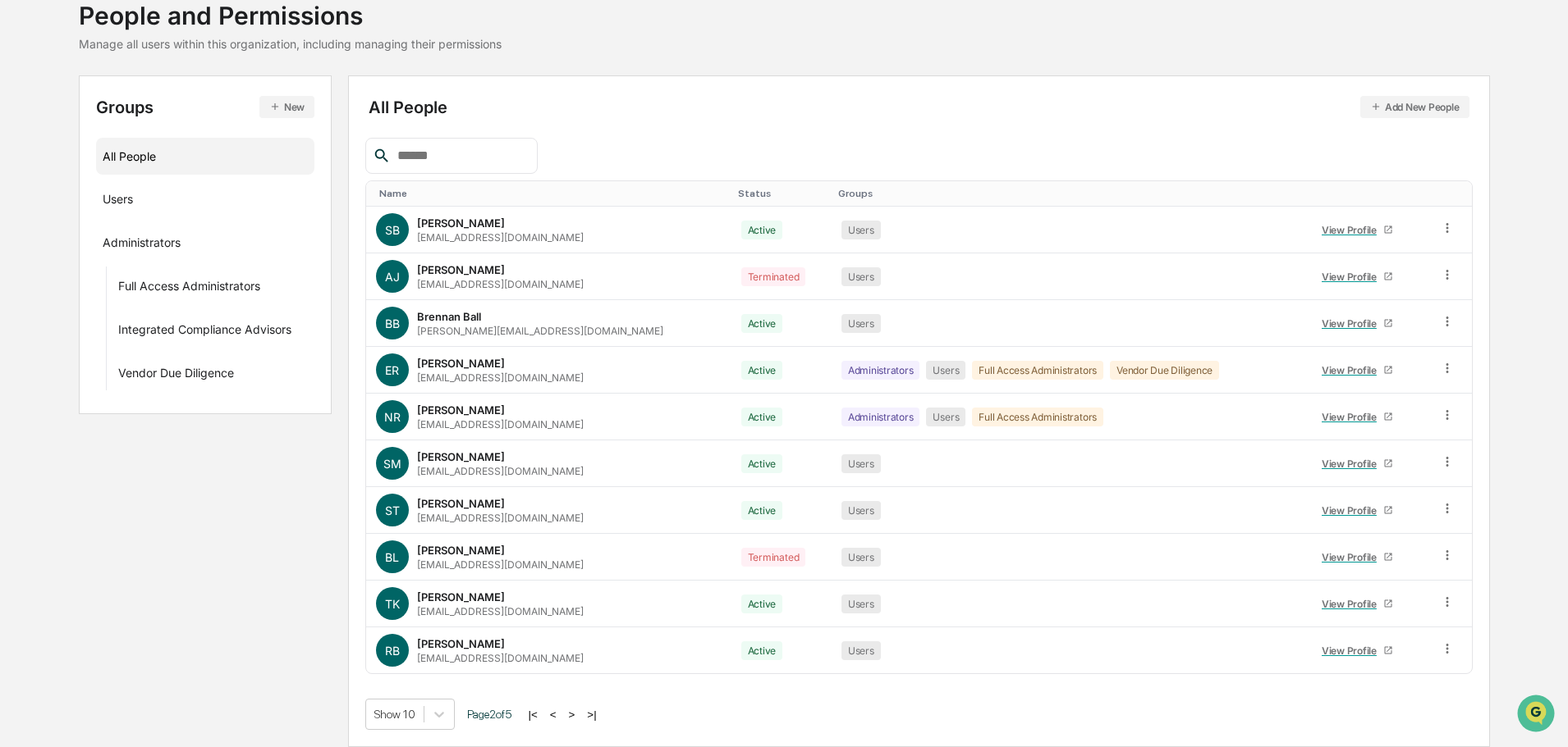
click at [561, 718] on button "<" at bounding box center [553, 715] width 16 height 14
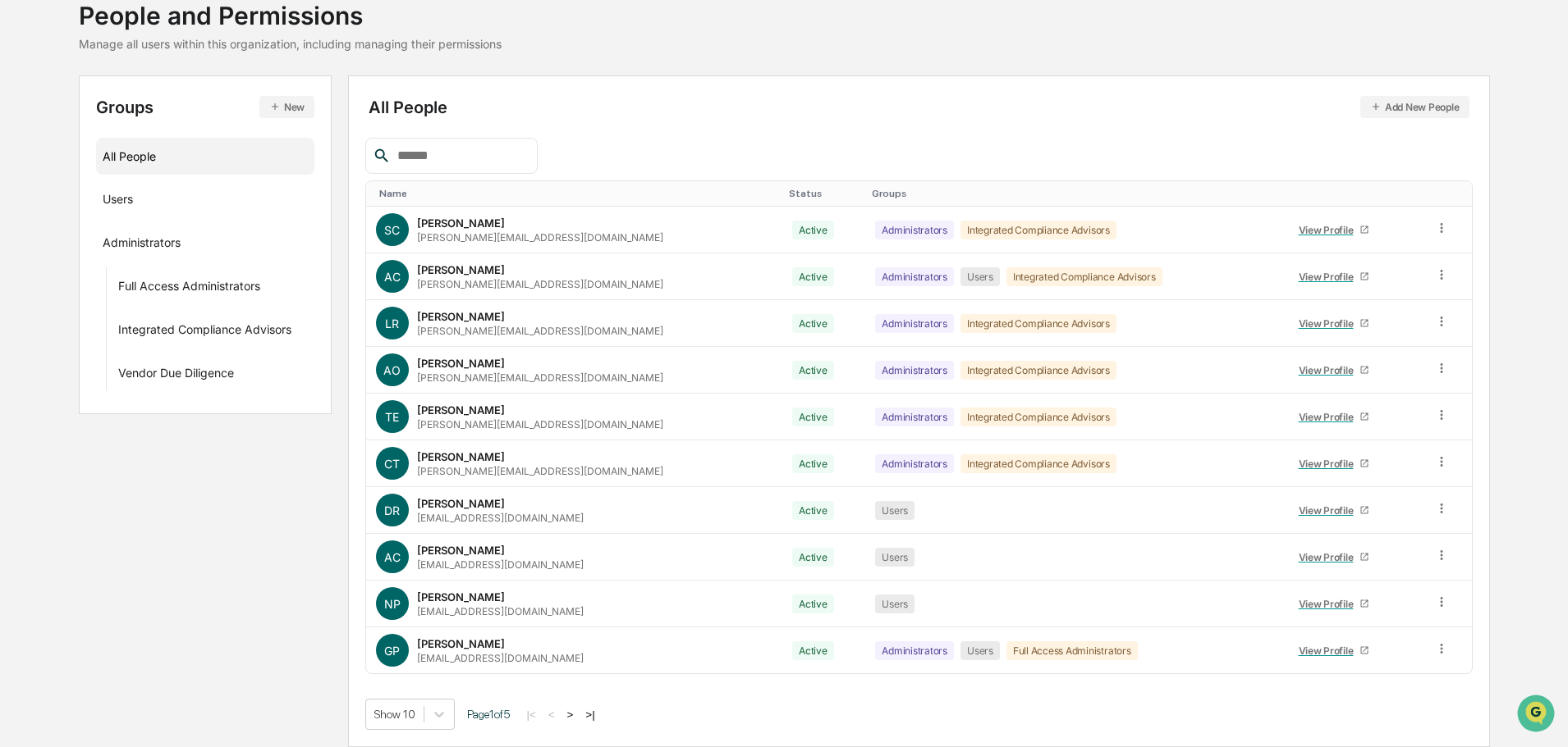
click at [578, 713] on button ">" at bounding box center [570, 715] width 16 height 14
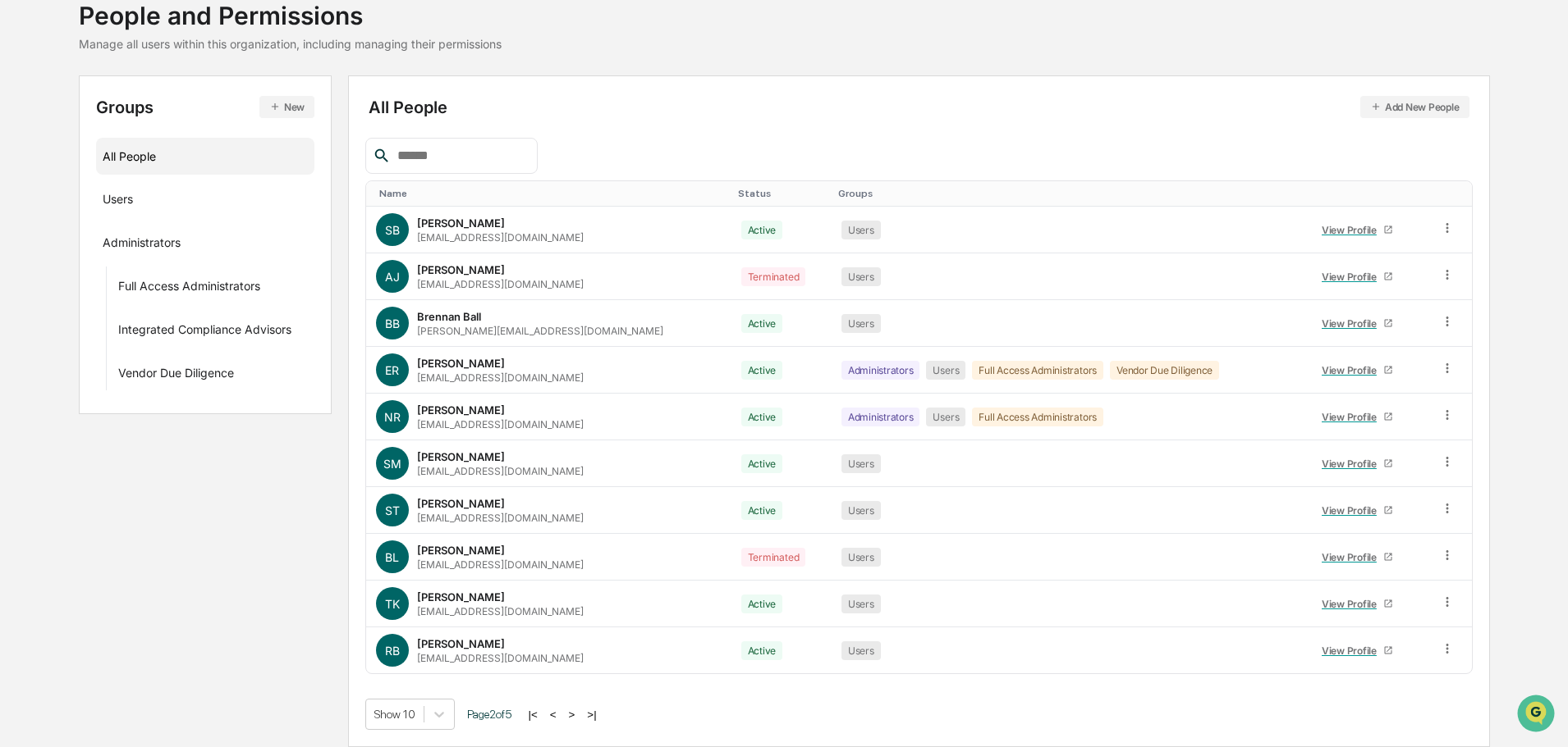
click at [561, 714] on button "<" at bounding box center [553, 715] width 16 height 14
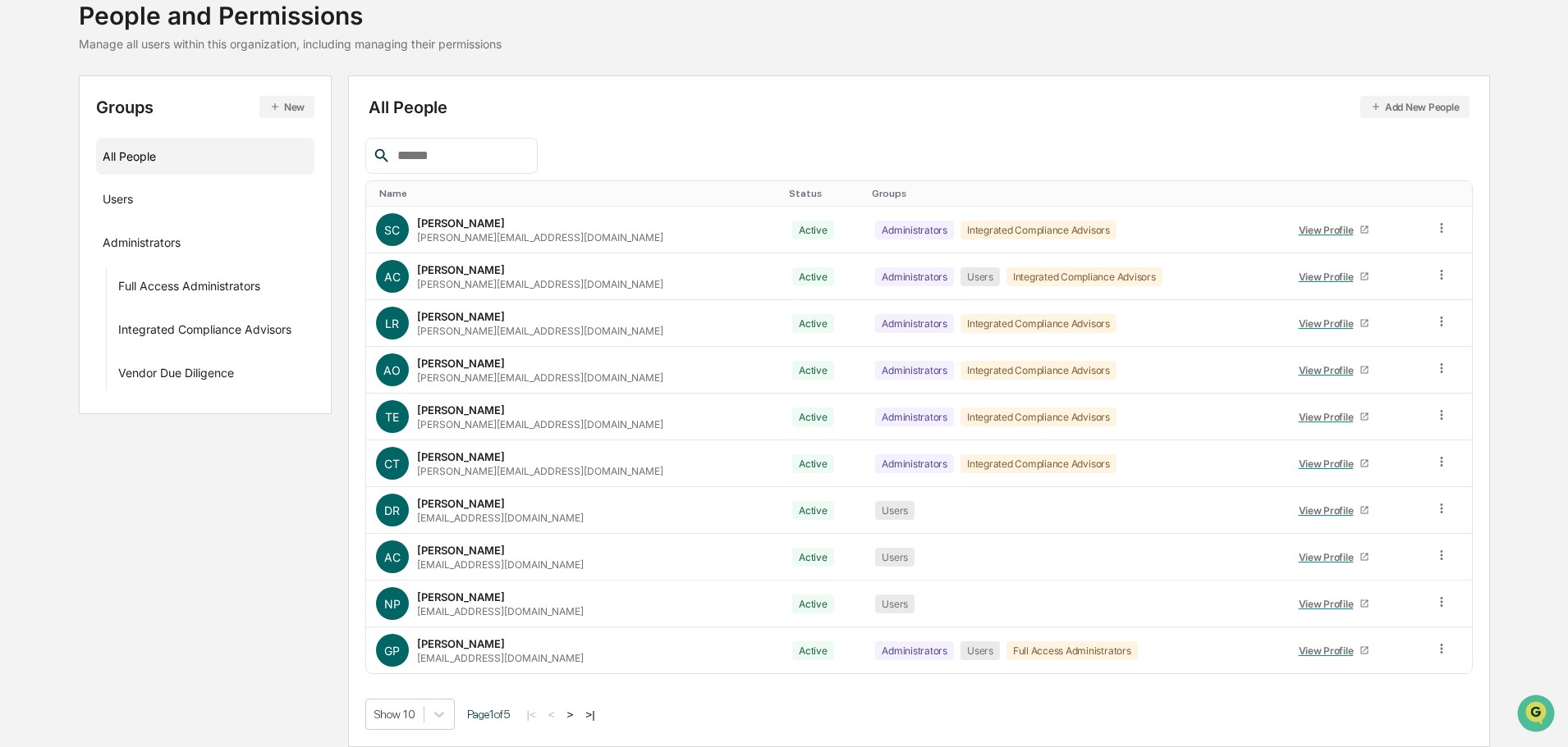
click at [578, 714] on button ">" at bounding box center [570, 715] width 16 height 14
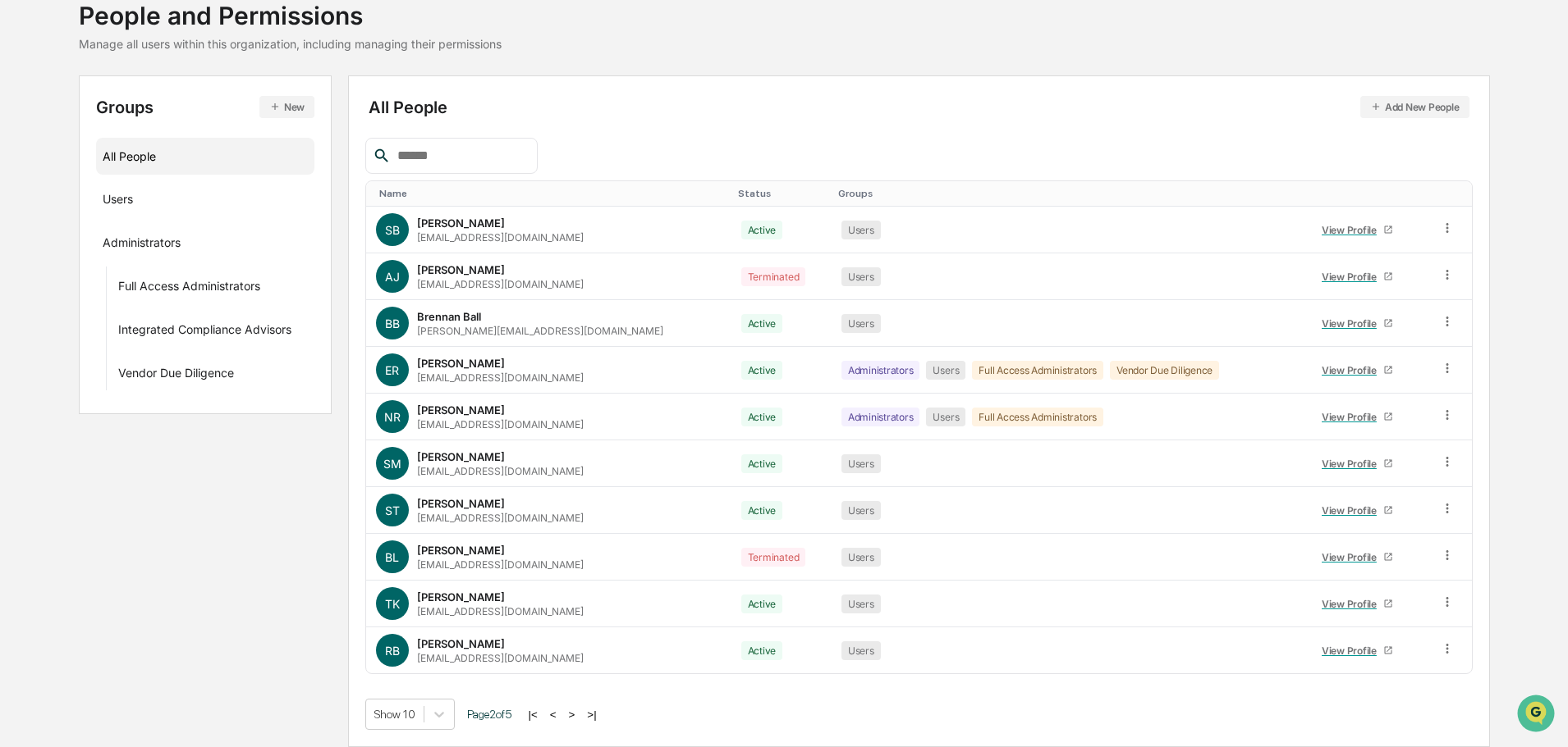
click at [578, 711] on button ">" at bounding box center [572, 715] width 16 height 14
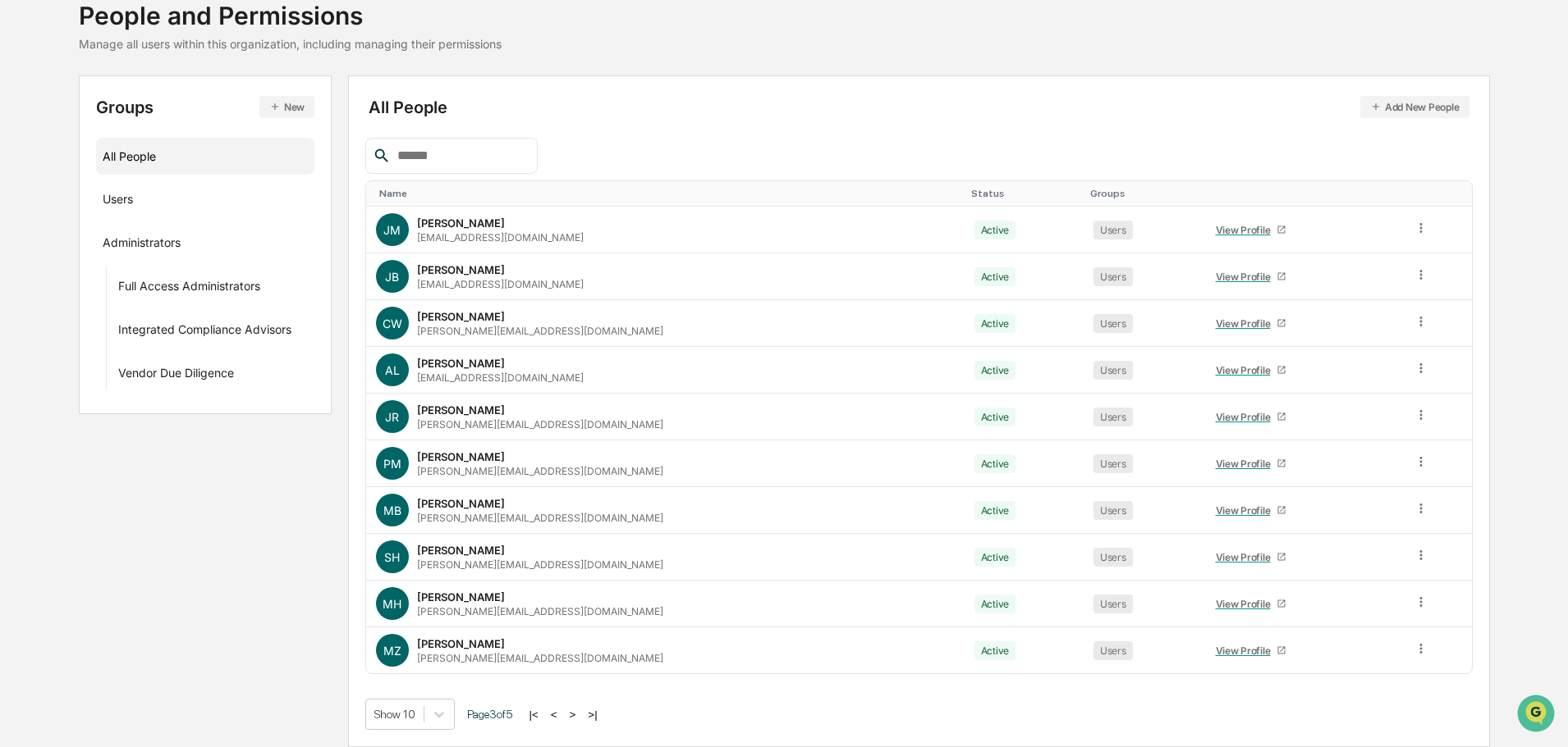
click at [577, 718] on button ">" at bounding box center [572, 715] width 16 height 14
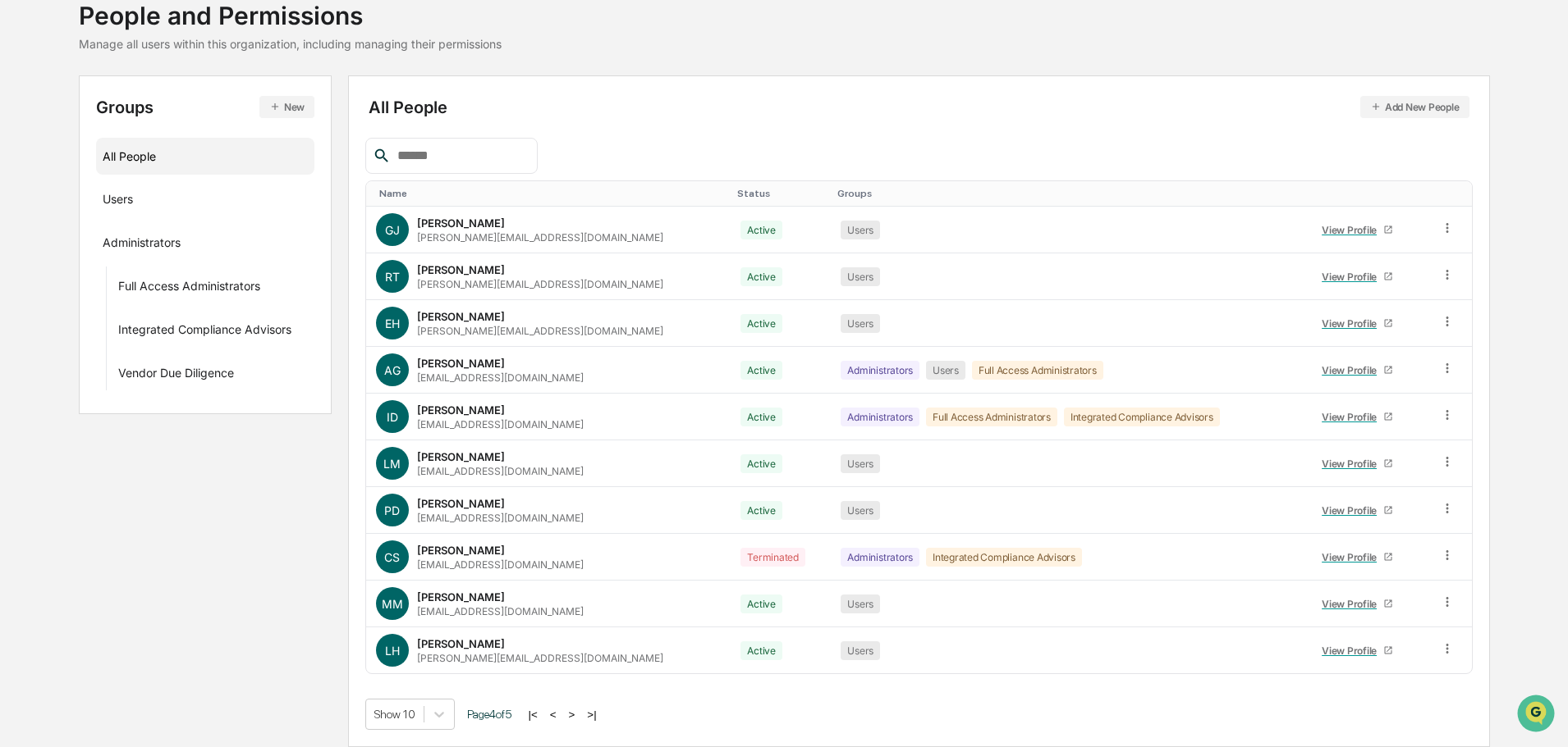
click at [579, 717] on button ">" at bounding box center [572, 715] width 16 height 14
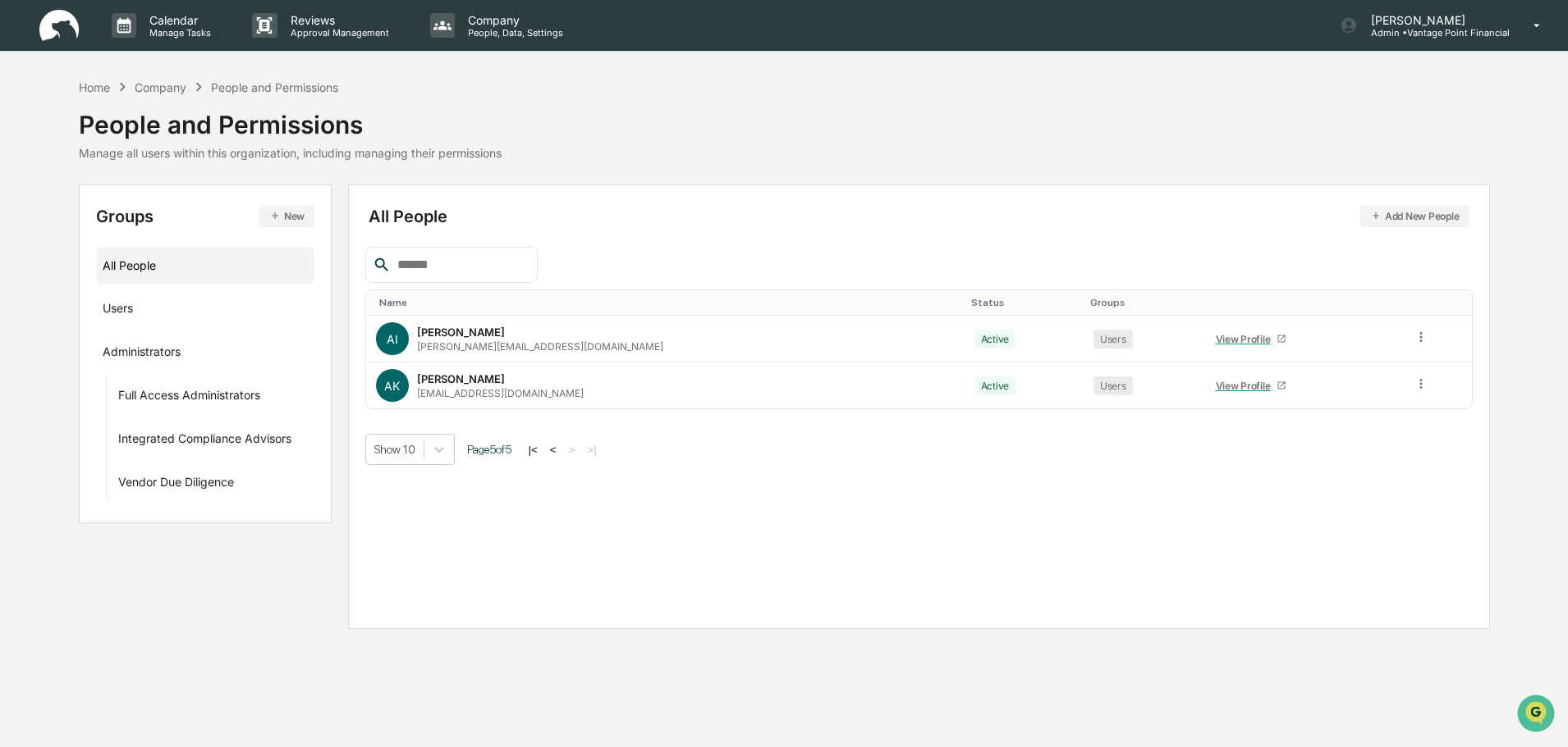
scroll to position [0, 0]
click at [562, 453] on button "<" at bounding box center [554, 450] width 16 height 14
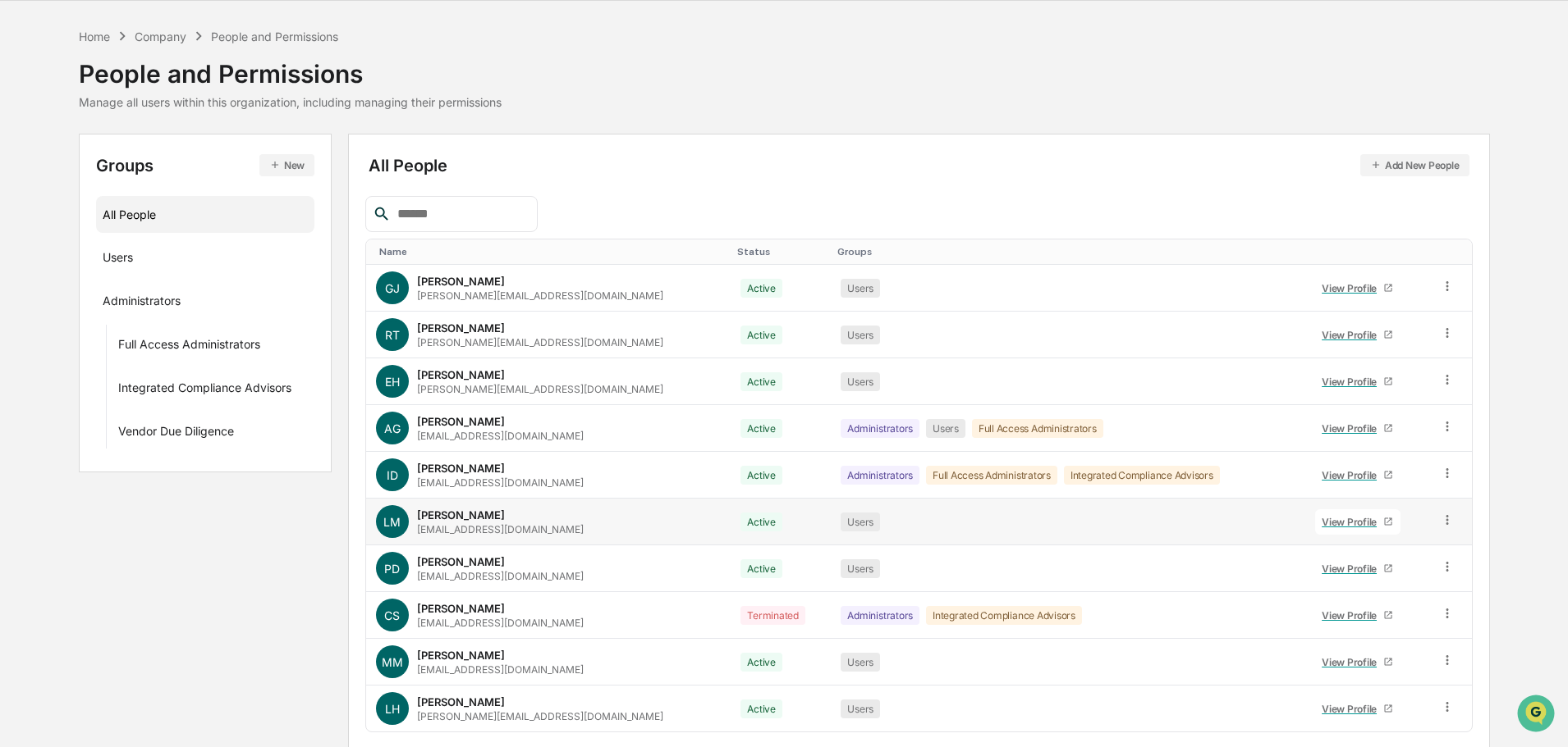
scroll to position [109, 0]
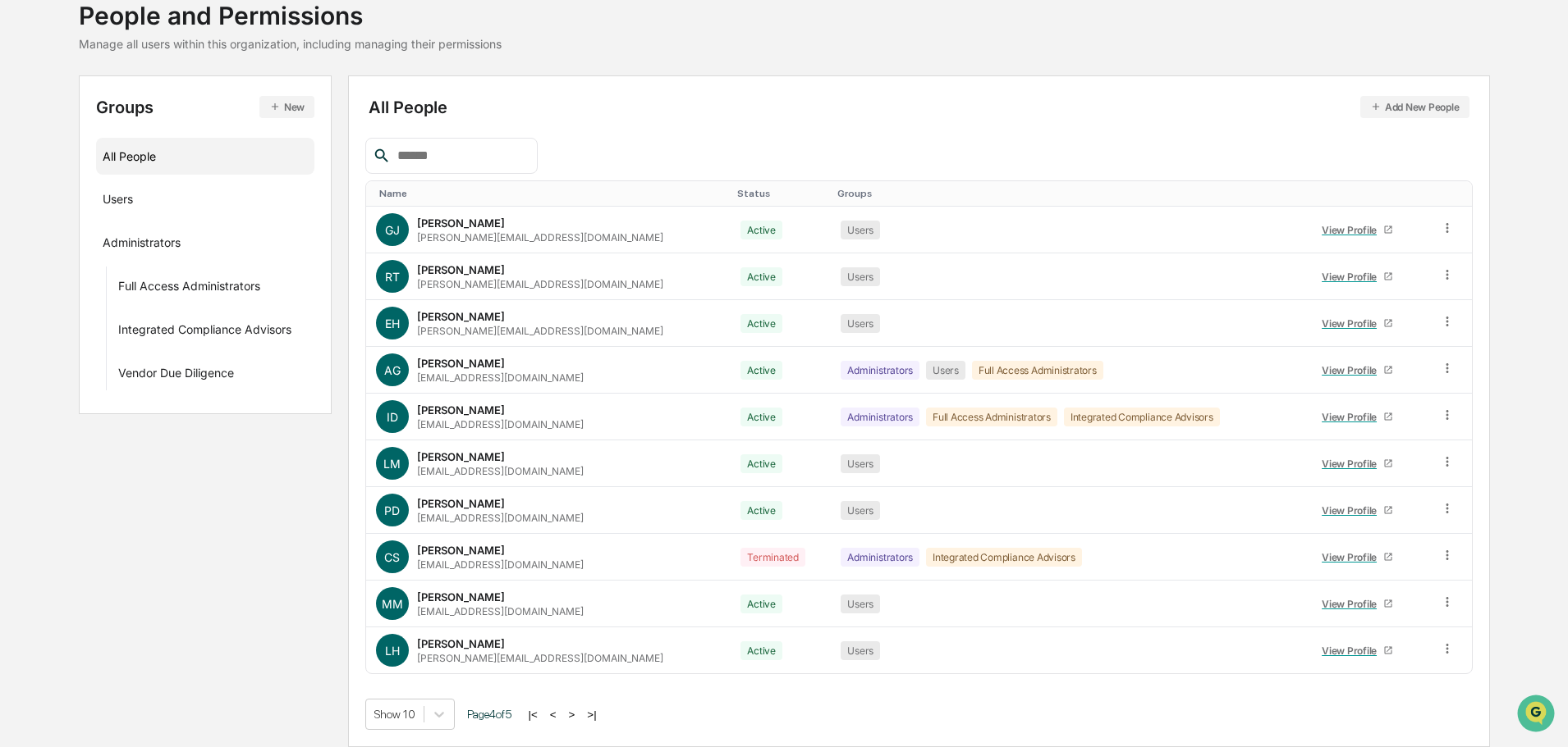
click at [561, 716] on button "<" at bounding box center [553, 715] width 16 height 14
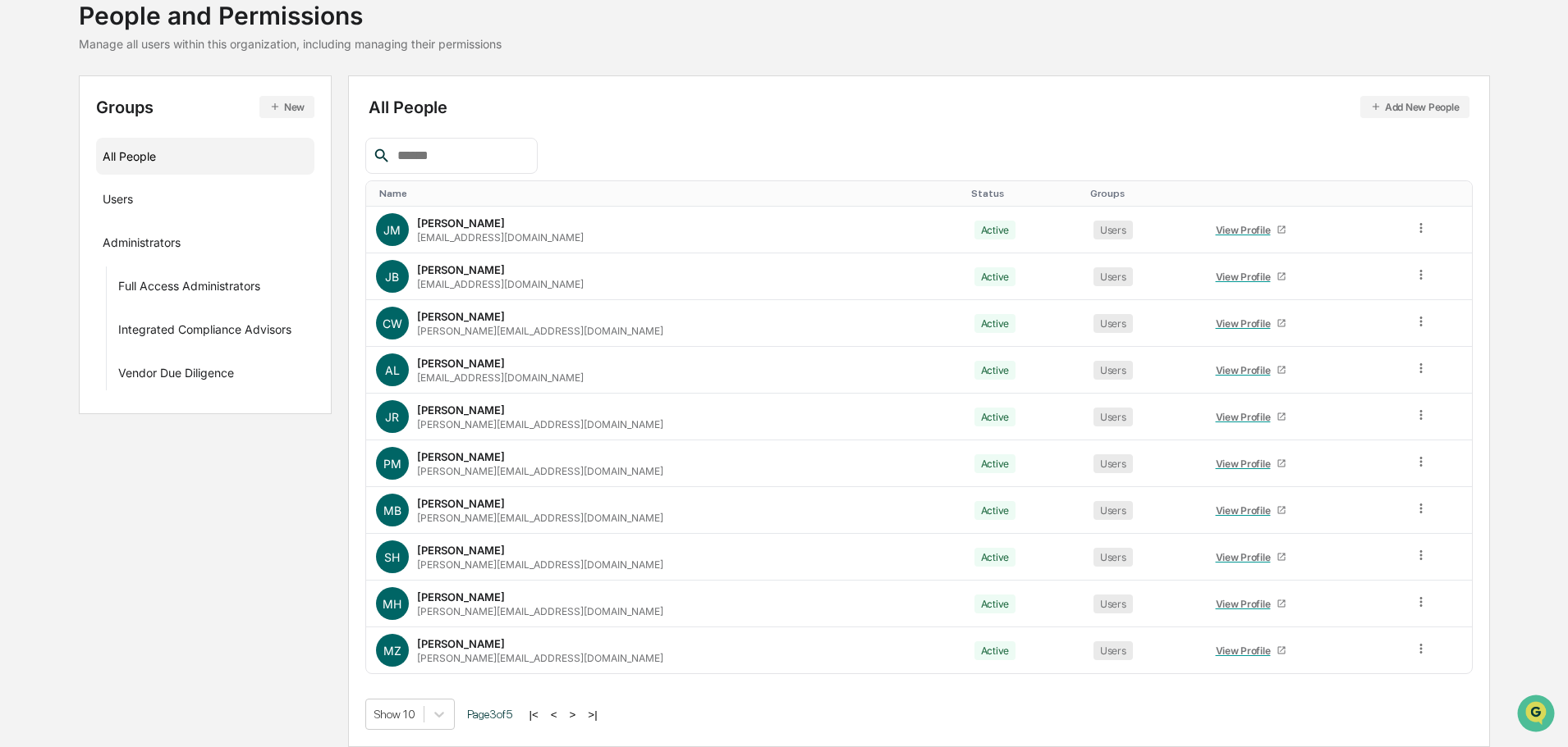
click at [562, 714] on button "<" at bounding box center [553, 715] width 16 height 14
